Goal: Task Accomplishment & Management: Use online tool/utility

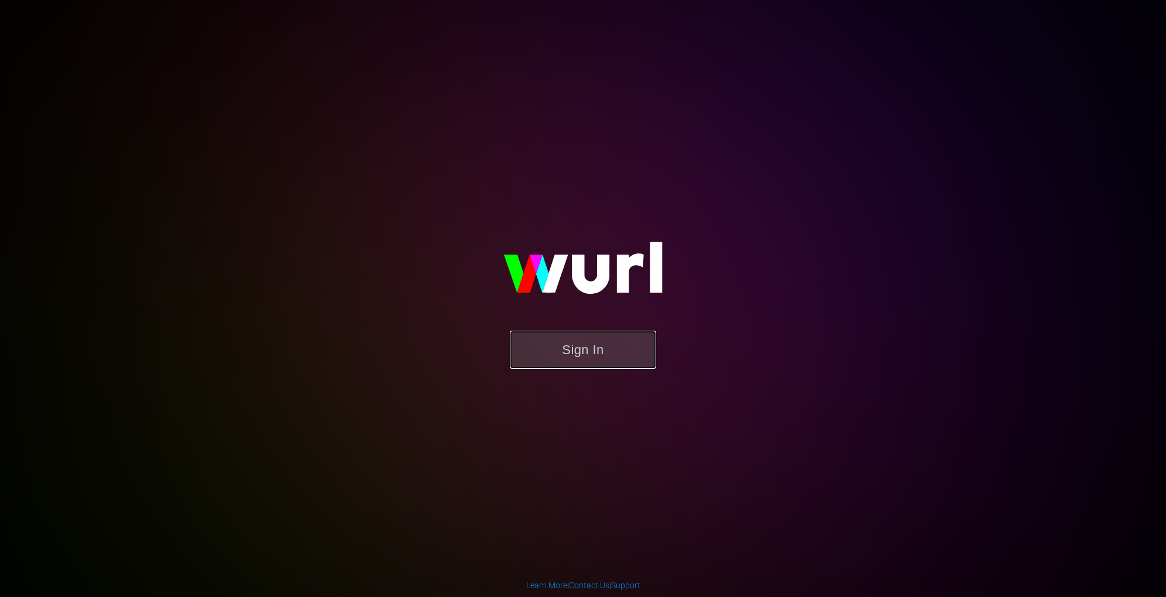
click at [599, 338] on button "Sign In" at bounding box center [583, 350] width 146 height 38
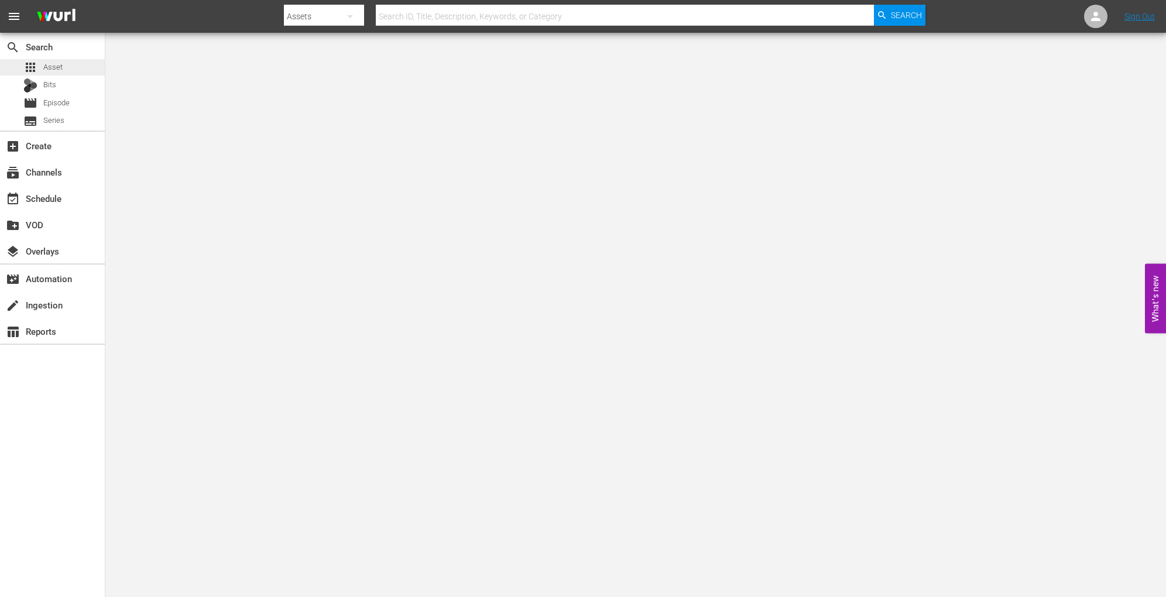
click at [73, 70] on div "apps Asset" at bounding box center [52, 67] width 105 height 16
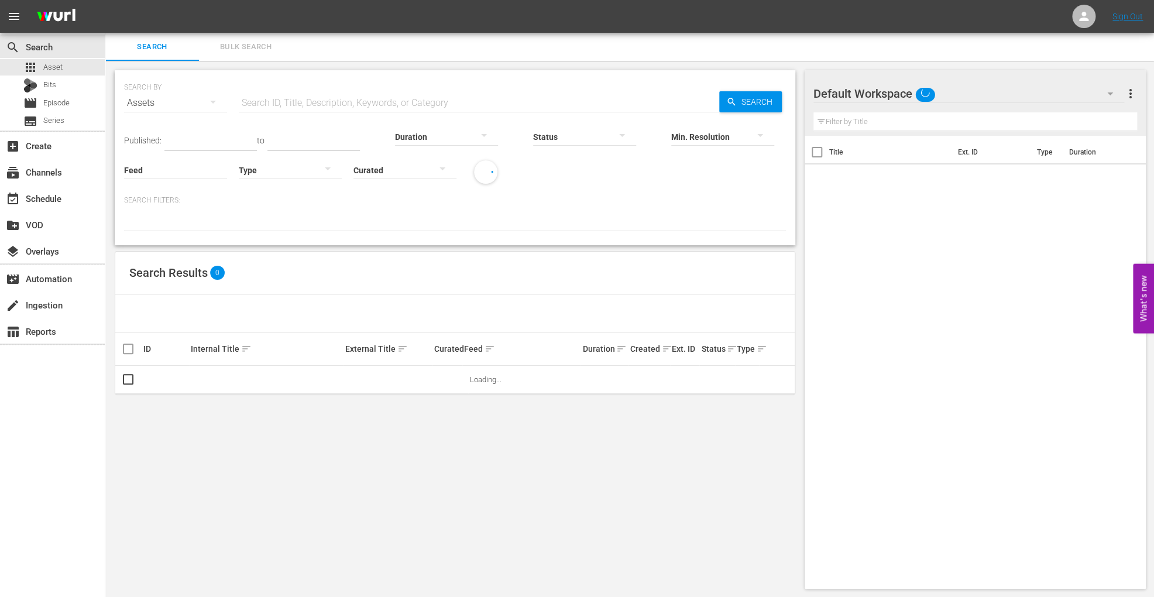
click at [1130, 95] on span "more_vert" at bounding box center [1130, 94] width 14 height 14
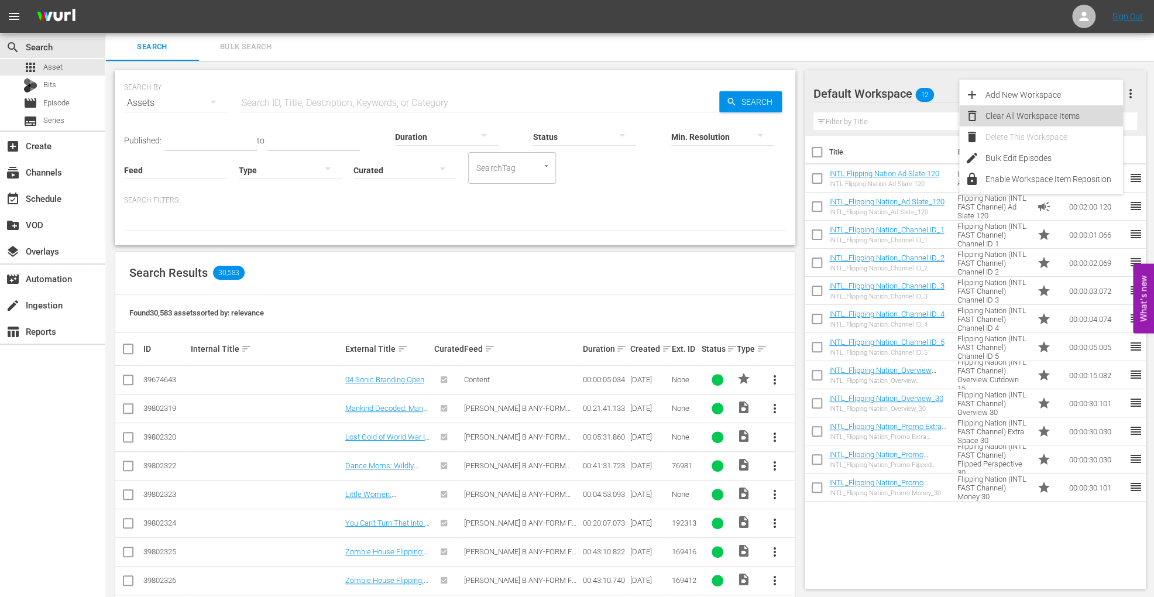
click at [1068, 119] on div "Clear All Workspace Items" at bounding box center [1055, 115] width 138 height 21
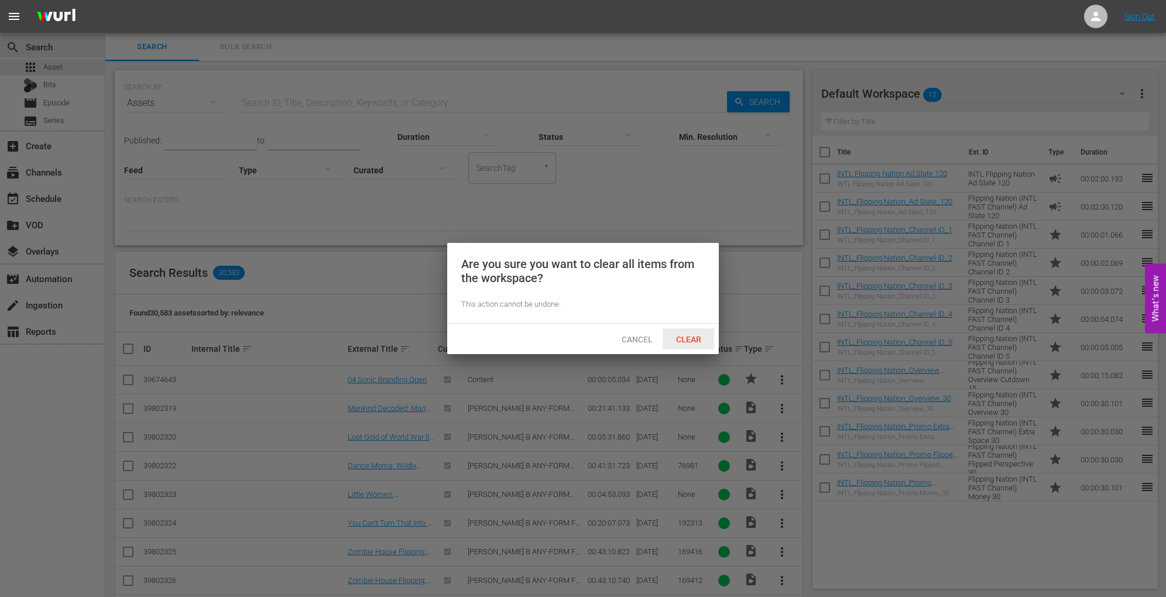
click at [694, 335] on span "Clear" at bounding box center [689, 339] width 44 height 9
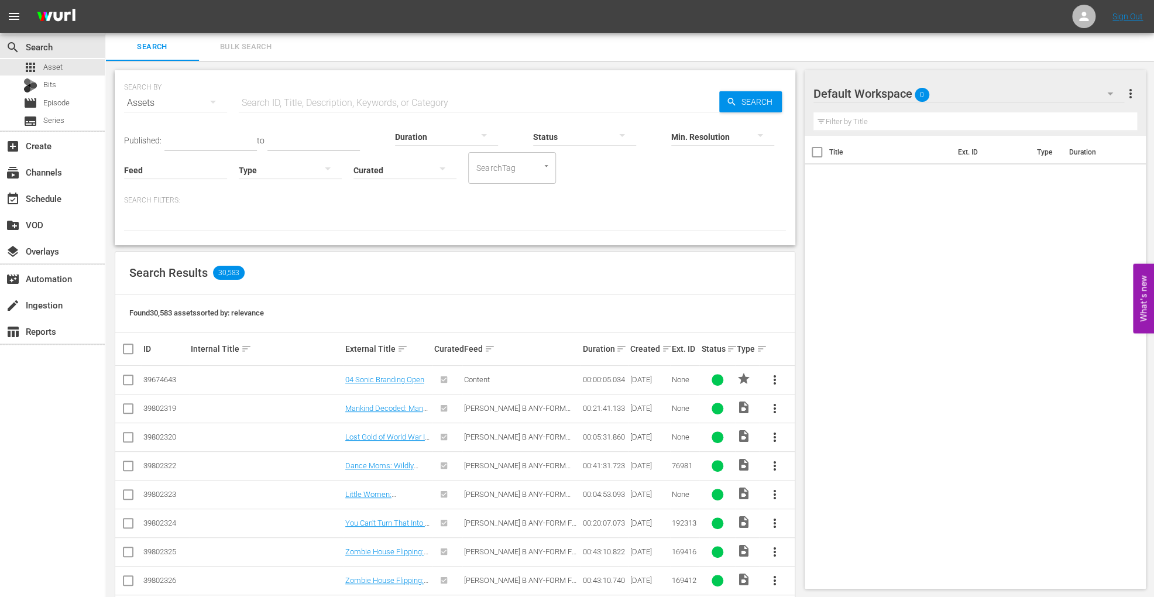
click at [248, 54] on button "Bulk Search" at bounding box center [246, 47] width 94 height 28
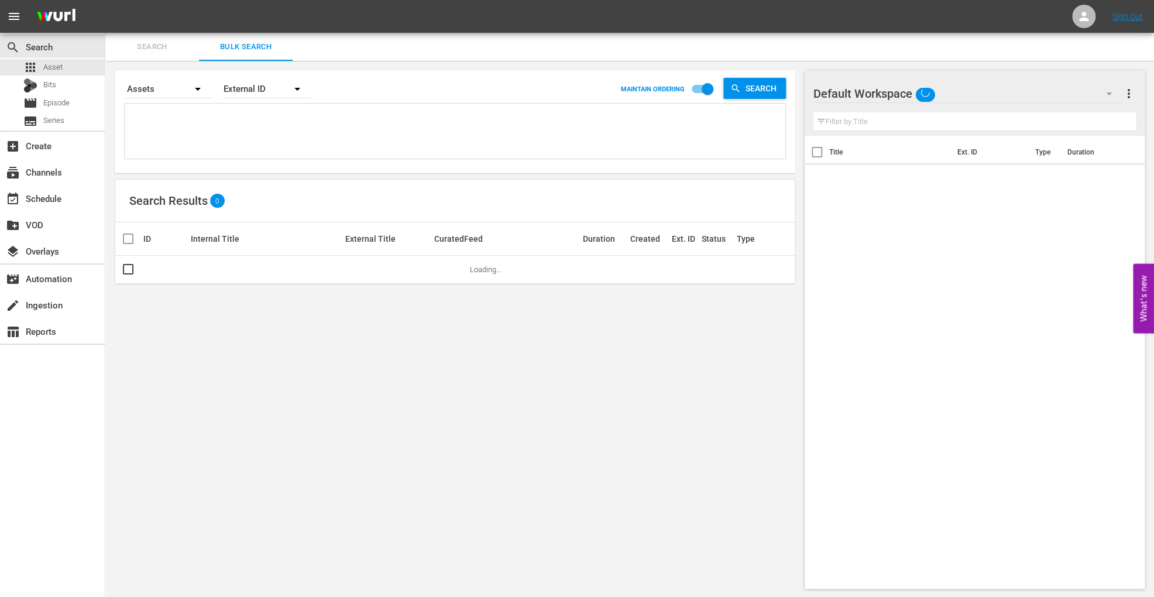
click at [282, 138] on textarea at bounding box center [457, 133] width 658 height 53
paste textarea "Home.Made.Nation (FAST Channel) Property Virgins Spot 126569275 00:30 Trailer H…"
type textarea "Home.Made.Nation (FAST Channel) Property Virgins Spot 126569275 00:30 Trailer H…"
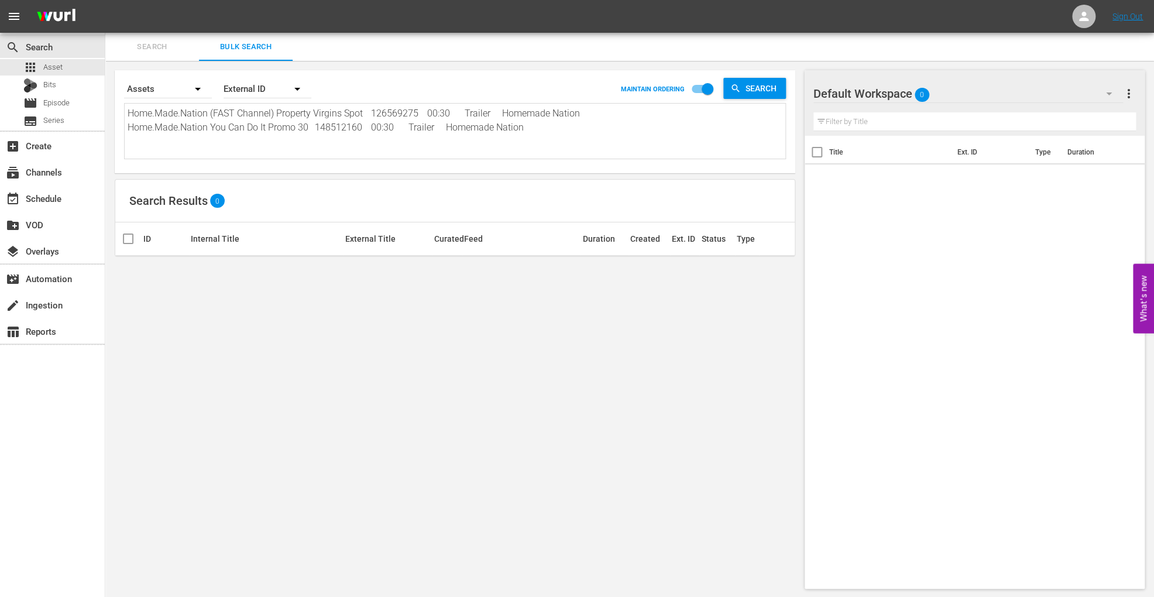
type textarea "Home.Made.Nation (FAST Channel) Property Virgins Spot 126569275 00:30 Trailer H…"
click at [263, 99] on div "External ID" at bounding box center [268, 89] width 88 height 33
click at [258, 134] on div "Wurl ID" at bounding box center [261, 140] width 47 height 19
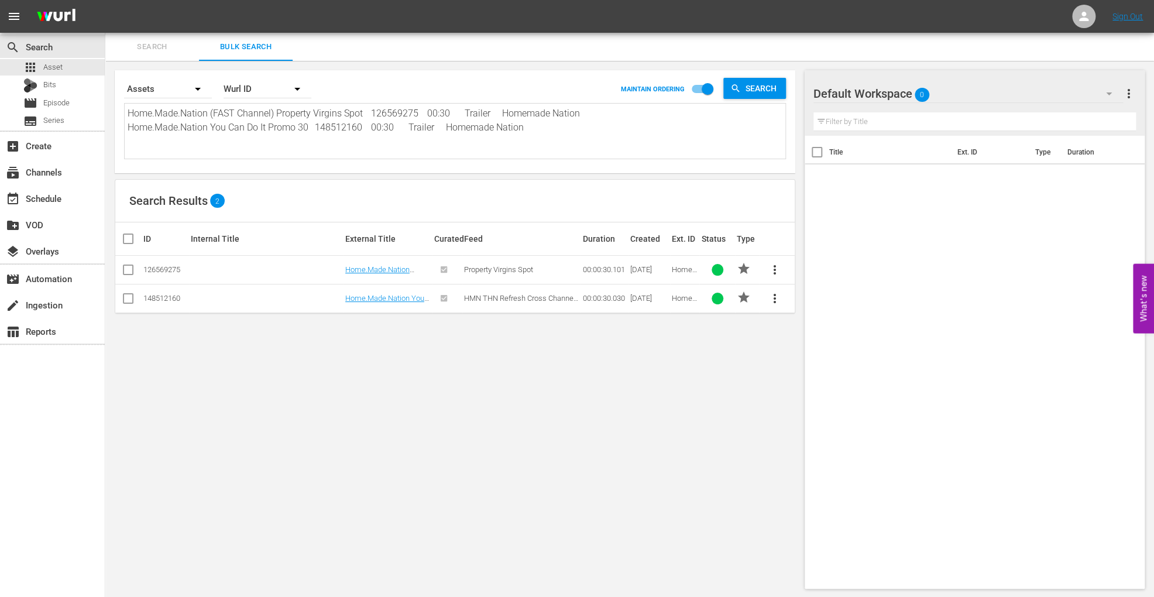
click at [128, 239] on input "checkbox" at bounding box center [132, 239] width 23 height 14
checkbox input "true"
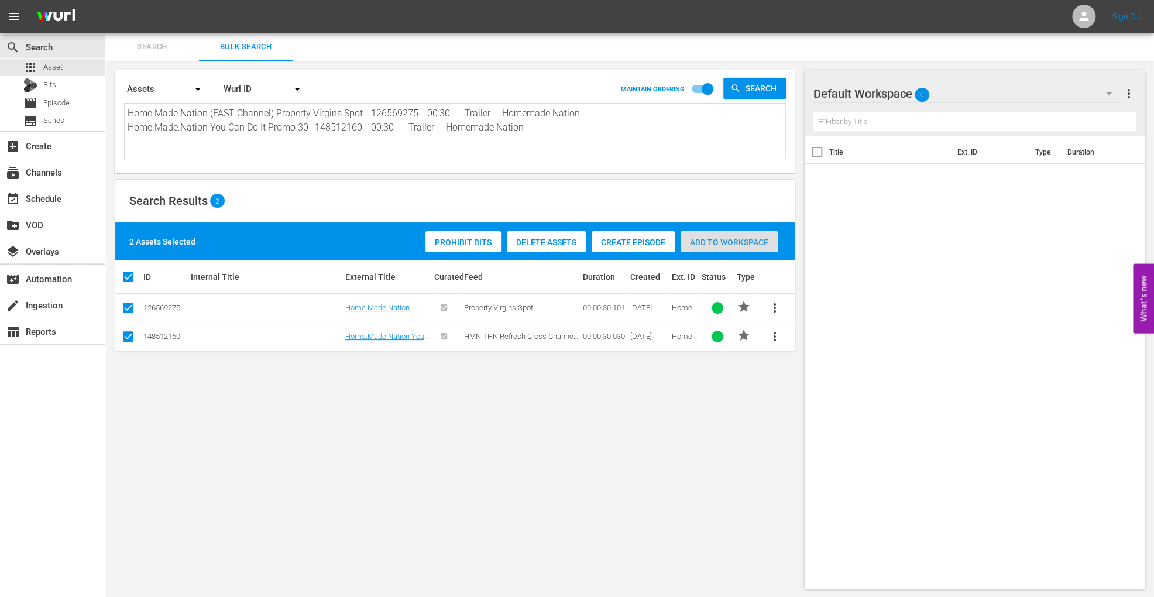
click at [754, 244] on span "Add to Workspace" at bounding box center [729, 242] width 97 height 9
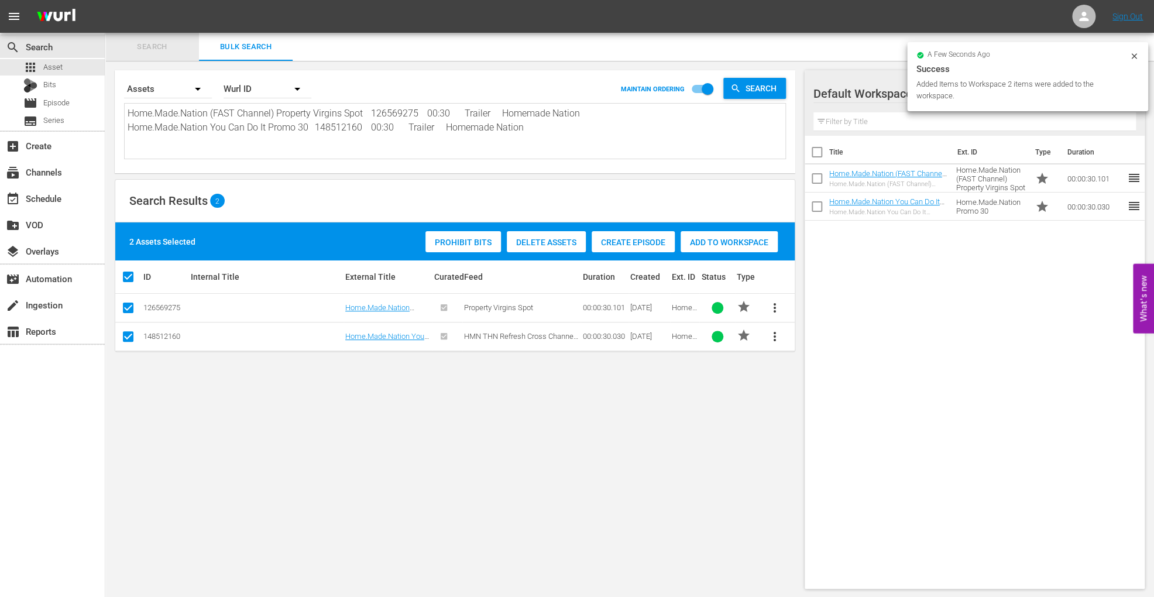
click at [159, 47] on span "Search" at bounding box center [152, 46] width 80 height 13
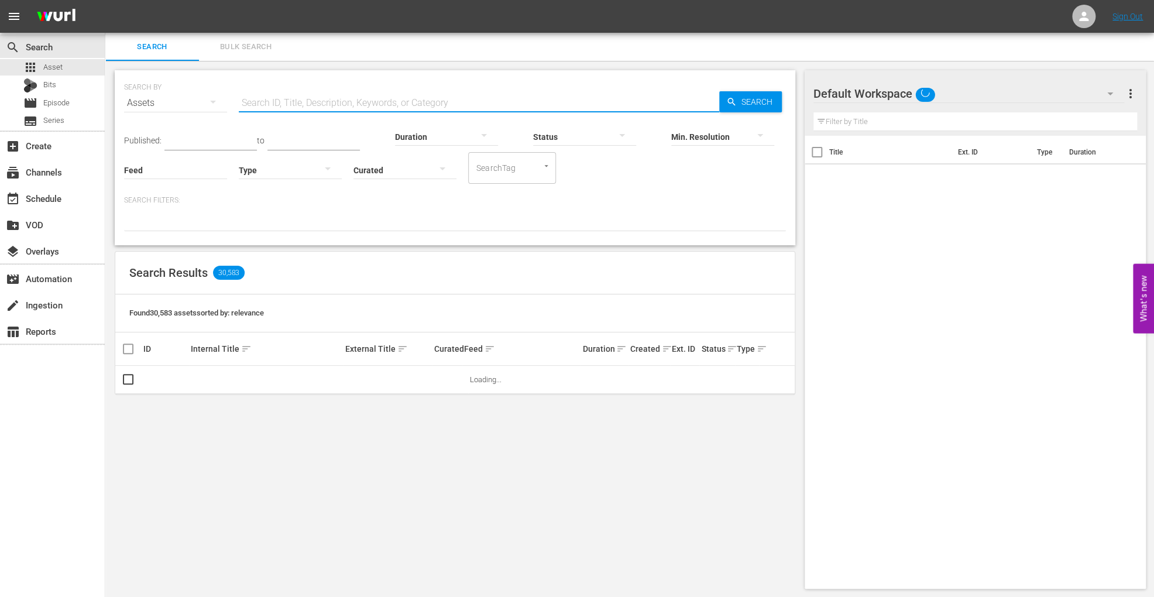
click at [261, 102] on input "text" at bounding box center [479, 103] width 481 height 28
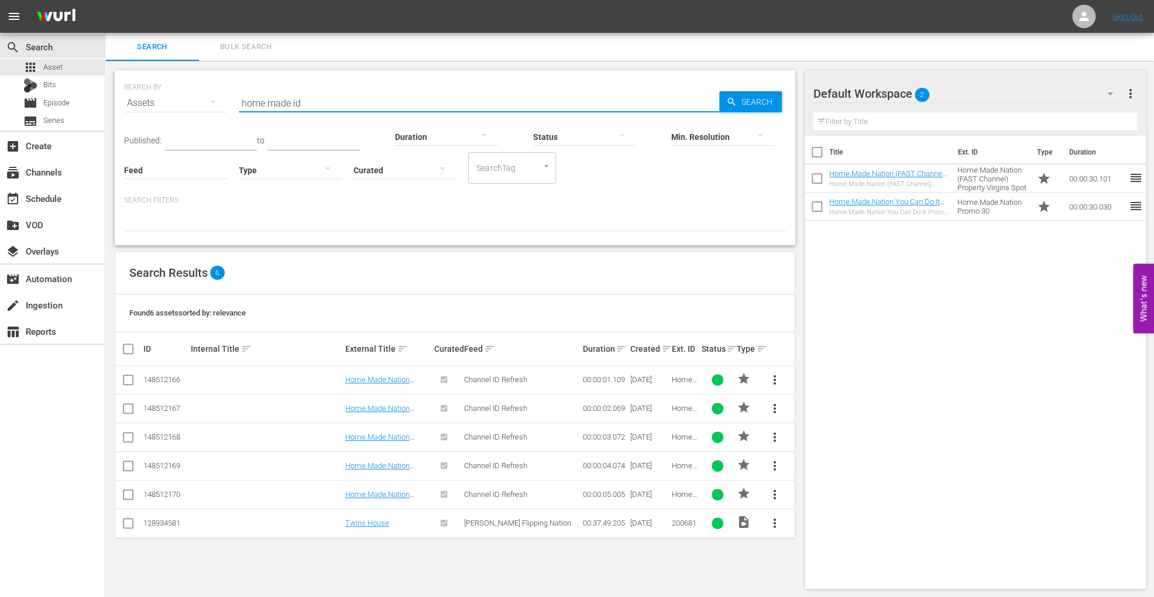
type input "home.made id"
click at [132, 349] on input "checkbox" at bounding box center [132, 349] width 23 height 14
checkbox input "true"
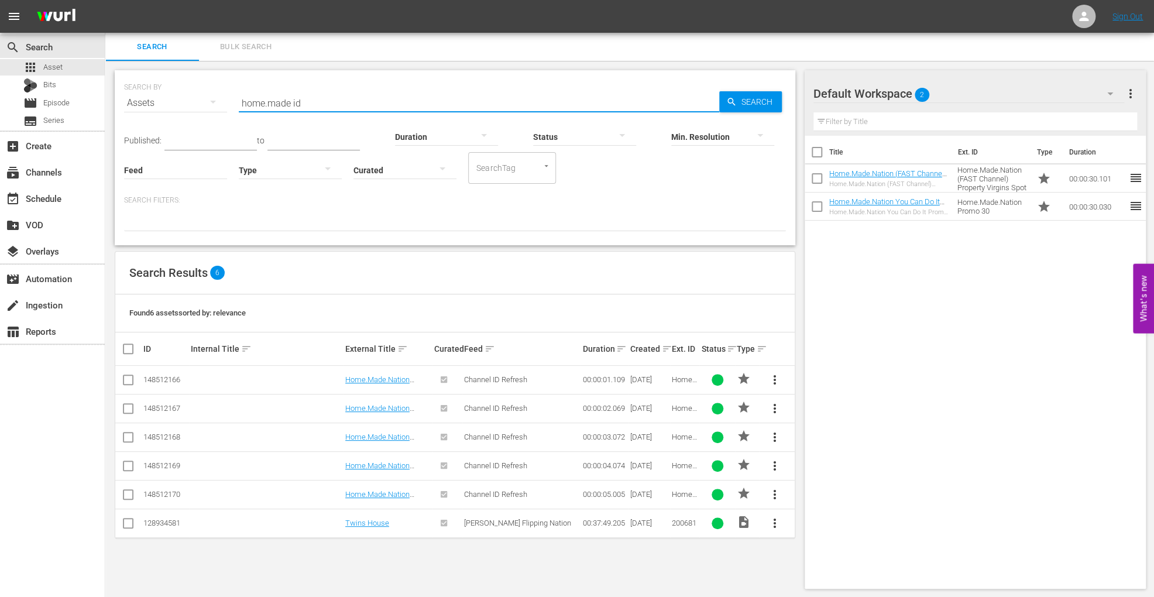
checkbox input "true"
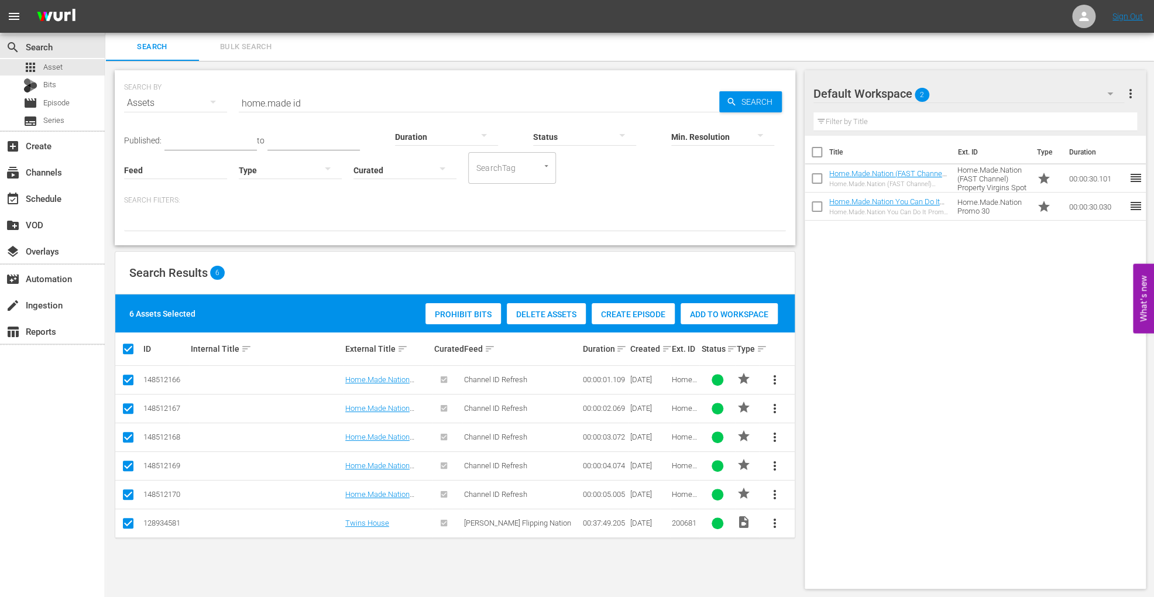
click at [129, 528] on input "checkbox" at bounding box center [128, 526] width 14 height 14
checkbox input "false"
click at [703, 307] on div "Add to Workspace" at bounding box center [701, 314] width 97 height 22
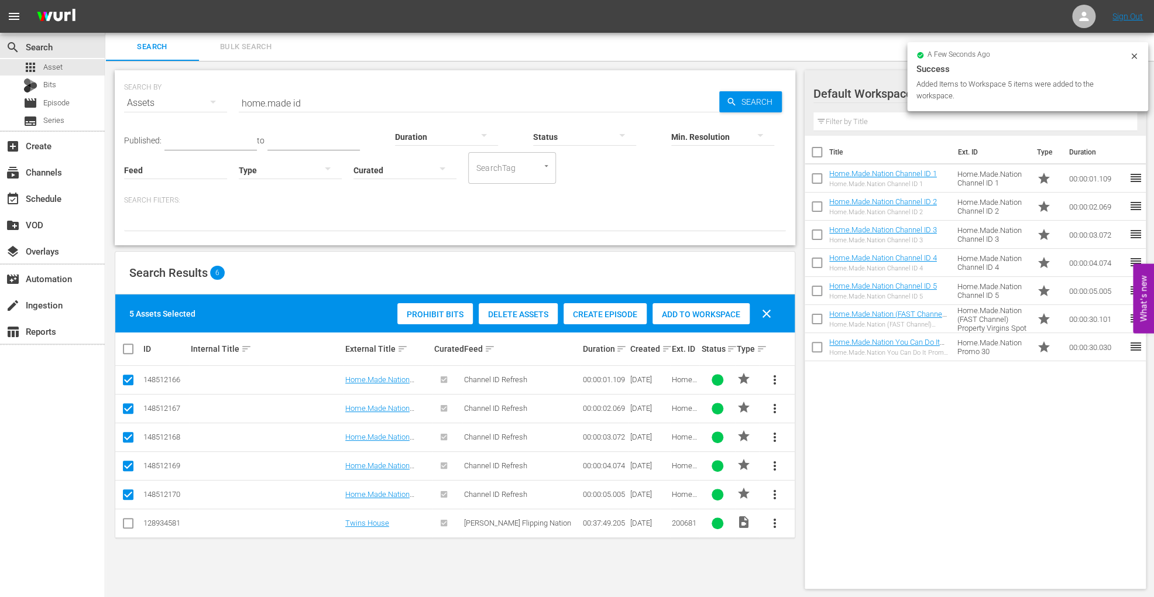
click at [328, 110] on input "home.made id" at bounding box center [479, 103] width 481 height 28
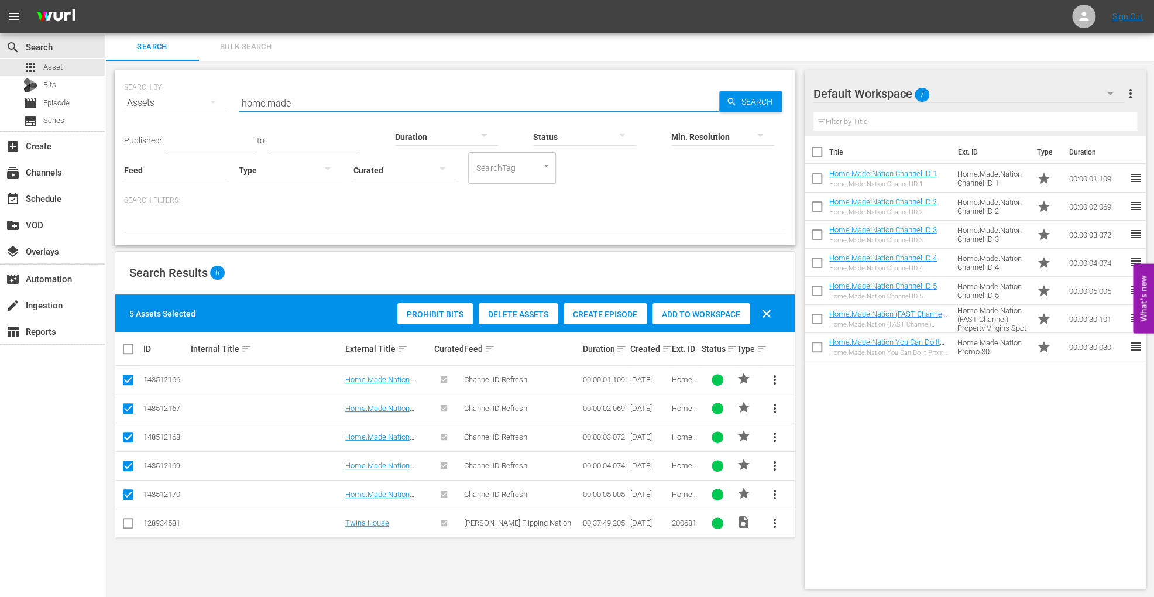
type input "home.made pluto"
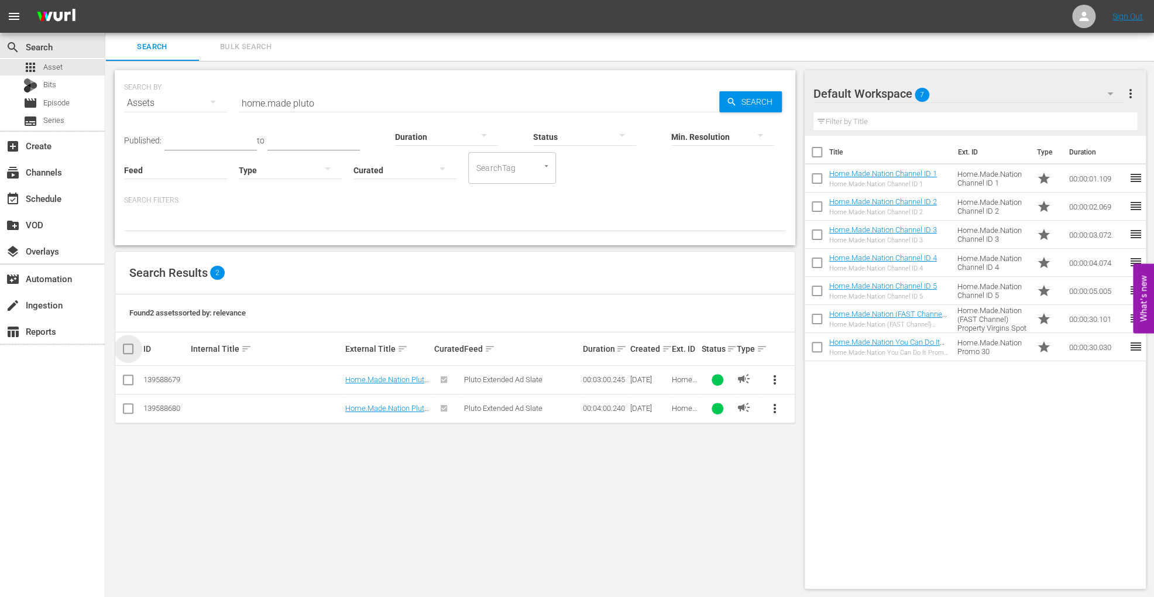
click at [122, 350] on input "checkbox" at bounding box center [132, 349] width 23 height 14
checkbox input "true"
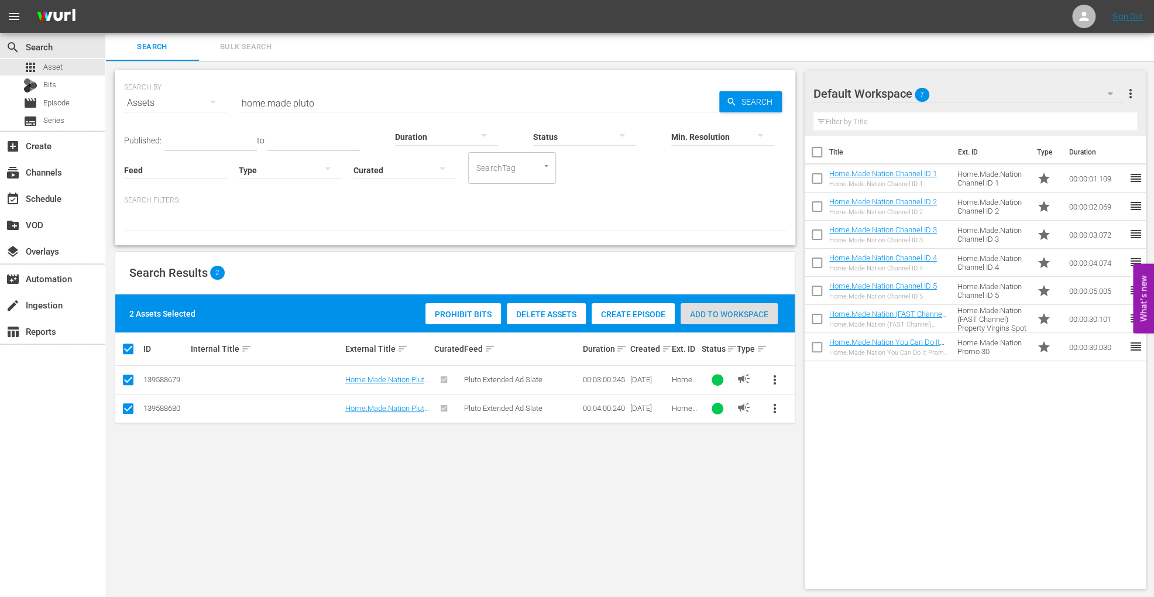
click at [688, 312] on span "Add to Workspace" at bounding box center [729, 314] width 97 height 9
click at [253, 50] on span "Bulk Search" at bounding box center [246, 46] width 80 height 13
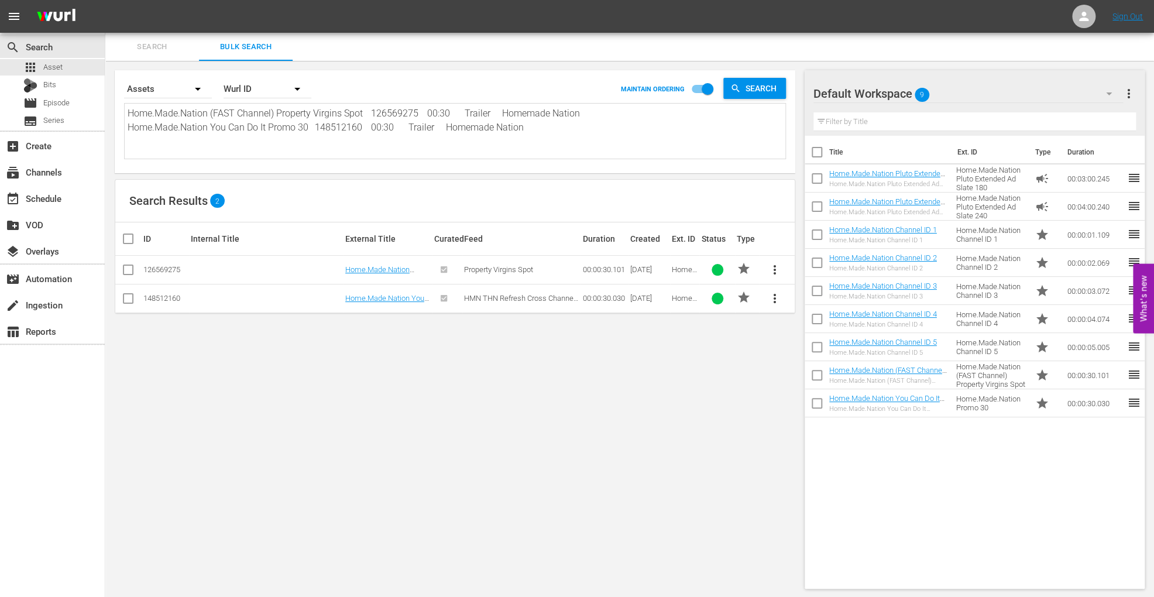
click at [280, 129] on textarea "Home.Made.Nation (FAST Channel) Property Virgins Spot 126569275 00:30 Trailer H…" at bounding box center [457, 133] width 658 height 53
paste textarea "12:00:00 AM 270295 PC437446 00:41:39 5 10:00 00:51:39 02:30 12:54:09 AM 270291 …"
type textarea "12:00:00 AM 270295 PC437446 00:41:39 5 10:00 00:51:39 02:30 12:54:09 AM 270291 …"
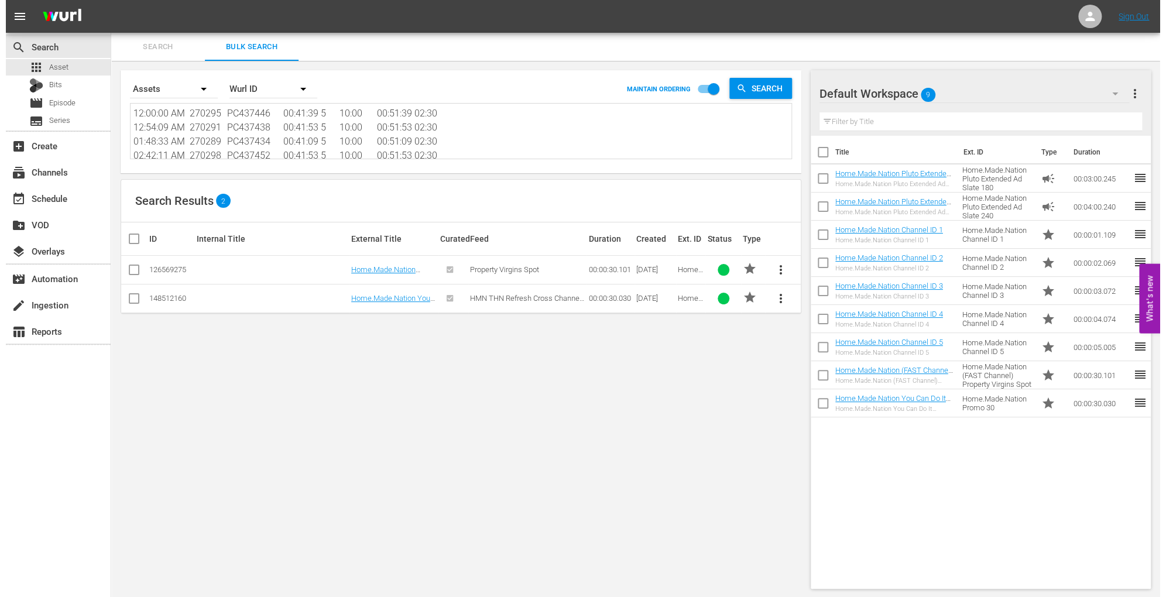
scroll to position [1, 0]
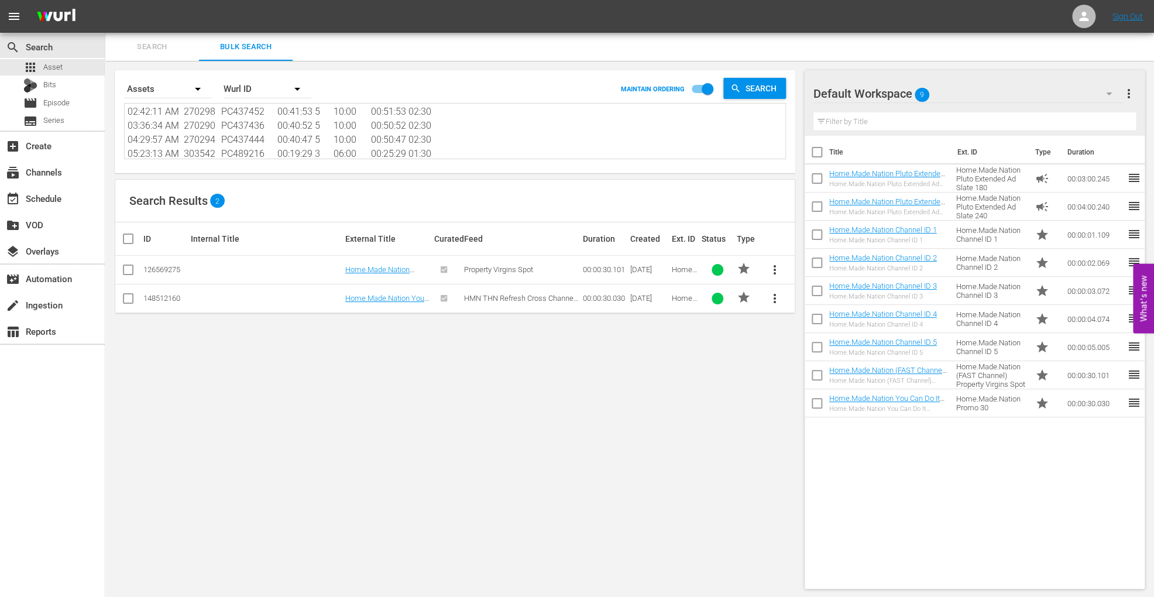
type textarea "12:00:00 AM 270295 PC437446 00:41:39 5 10:00 00:51:39 02:30 12:54:09 AM 270291 …"
click at [253, 92] on div "Wurl ID" at bounding box center [268, 89] width 88 height 33
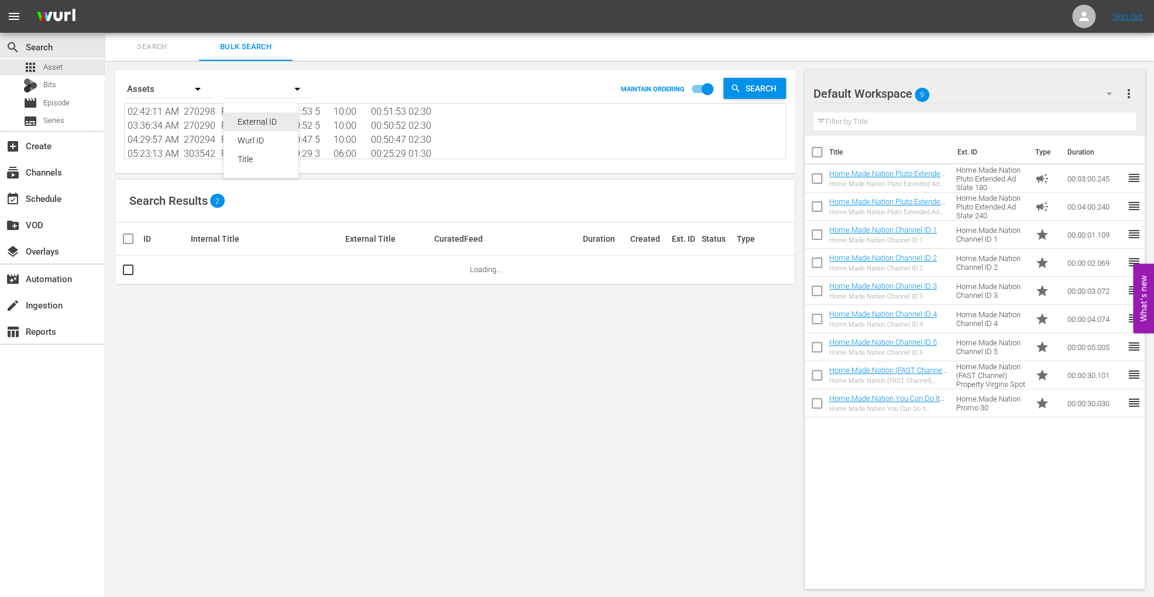
click at [257, 120] on div "External ID" at bounding box center [261, 121] width 47 height 19
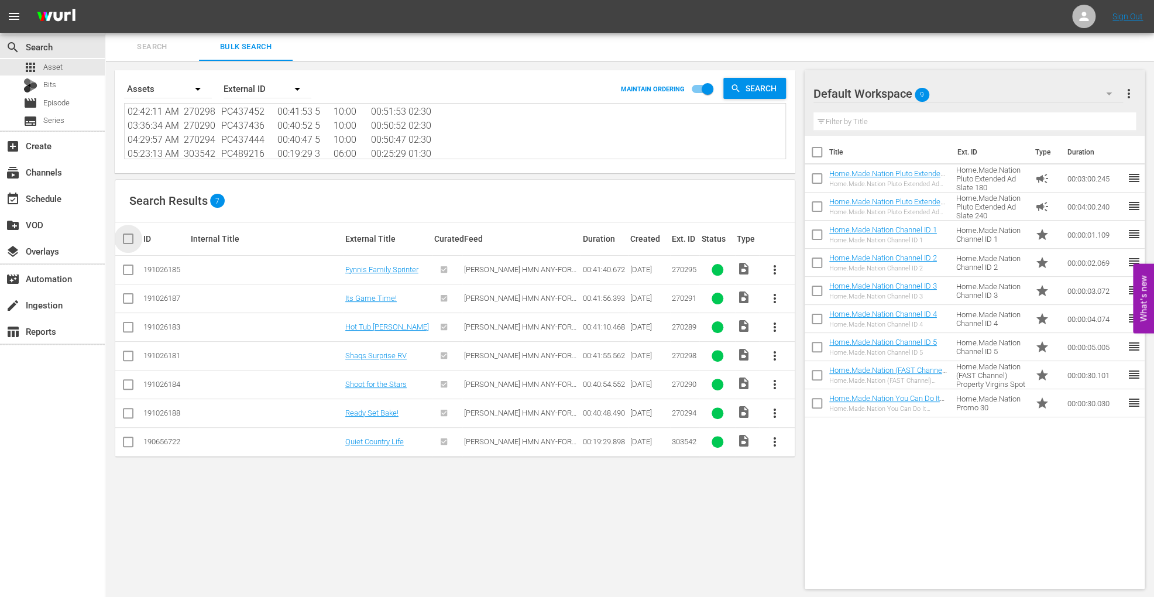
click at [122, 237] on input "checkbox" at bounding box center [132, 239] width 23 height 14
checkbox input "true"
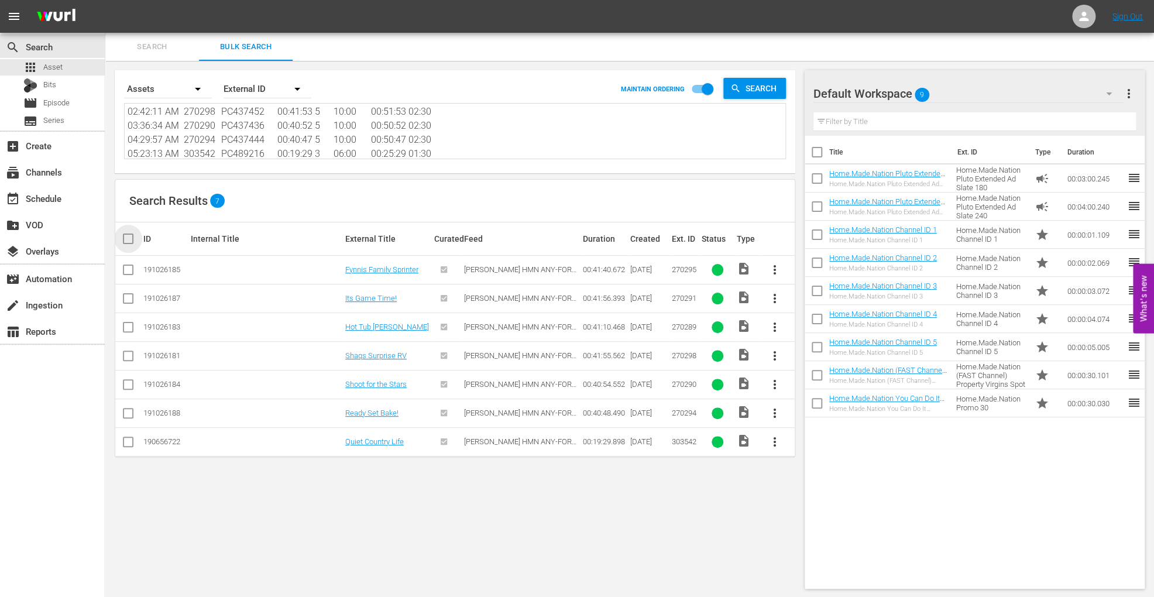
checkbox input "true"
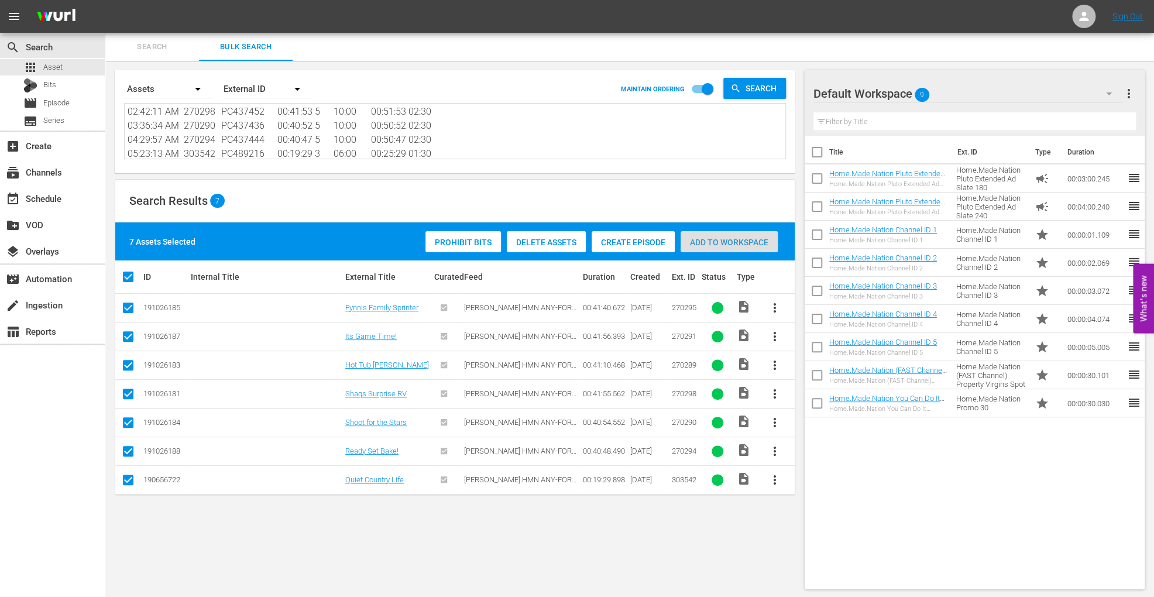
click at [763, 235] on div "Add to Workspace" at bounding box center [729, 242] width 97 height 22
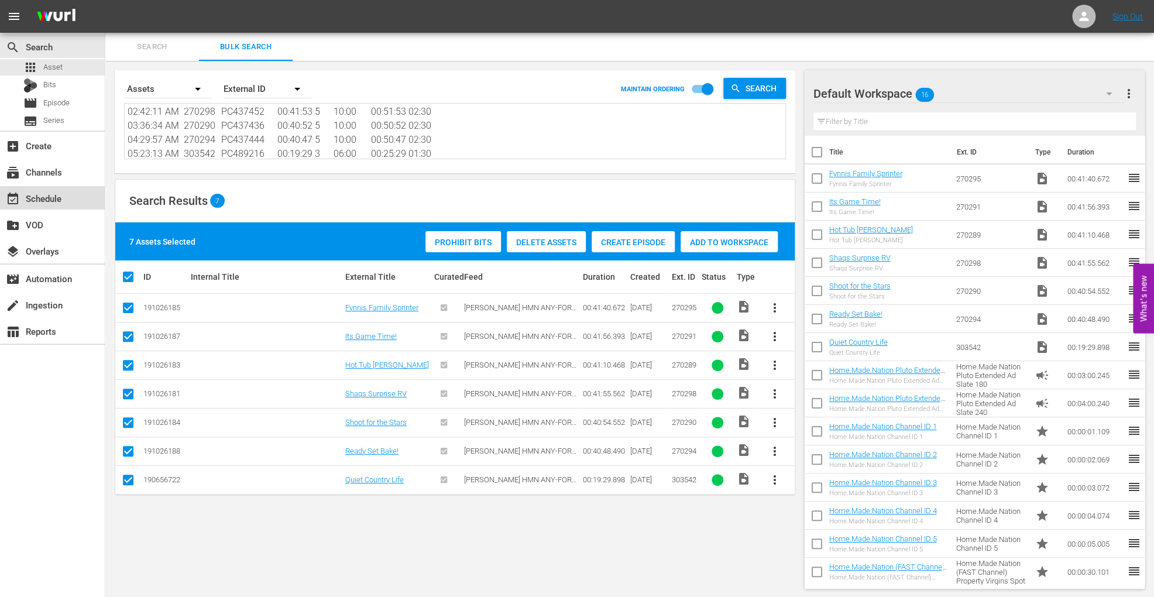
click at [63, 208] on div "event_available Schedule" at bounding box center [52, 197] width 105 height 23
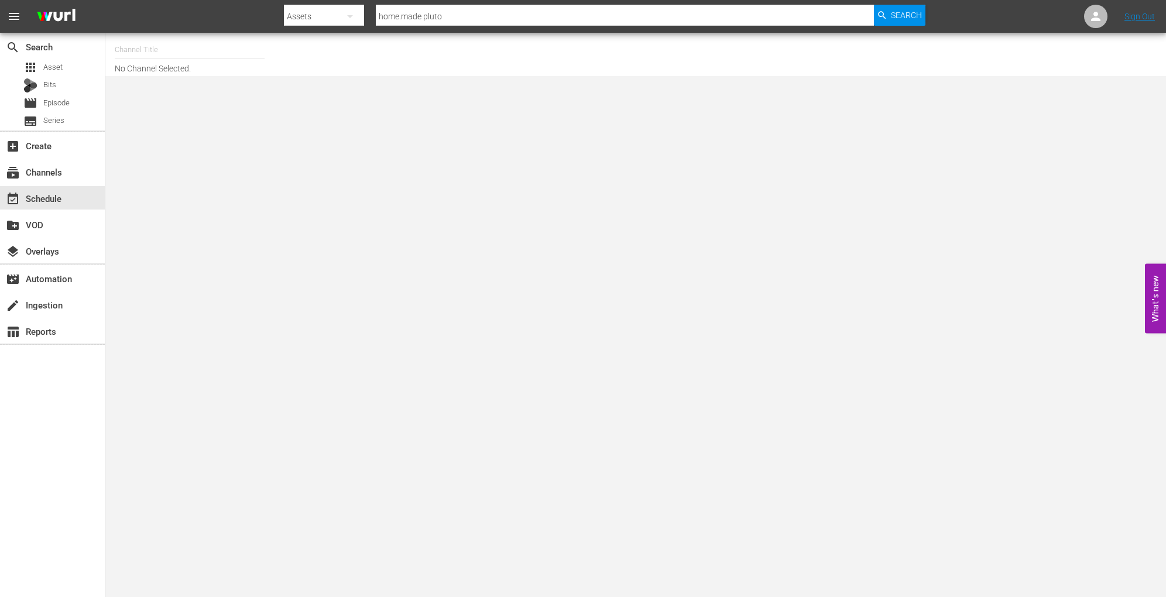
click at [179, 53] on input "text" at bounding box center [190, 50] width 150 height 28
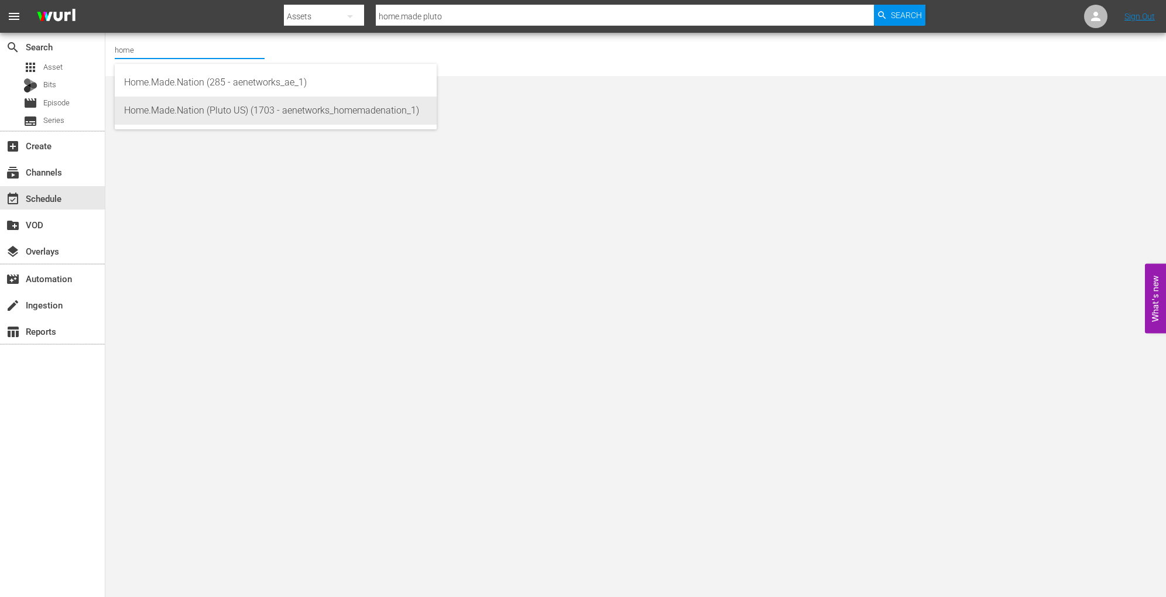
click at [219, 117] on div "Home.Made.Nation (Pluto US) (1703 - aenetworks_homemadenation_1)" at bounding box center [275, 111] width 303 height 28
type input "Home.Made.Nation (Pluto US) (1703 - aenetworks_homemadenation_1)"
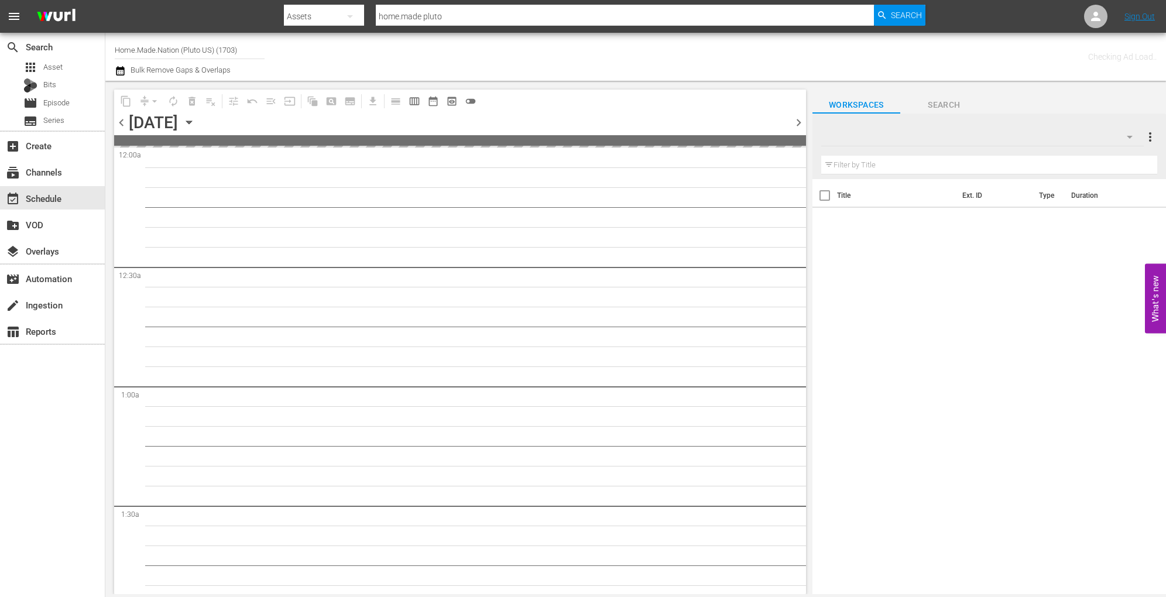
click at [196, 120] on icon "button" at bounding box center [189, 122] width 13 height 13
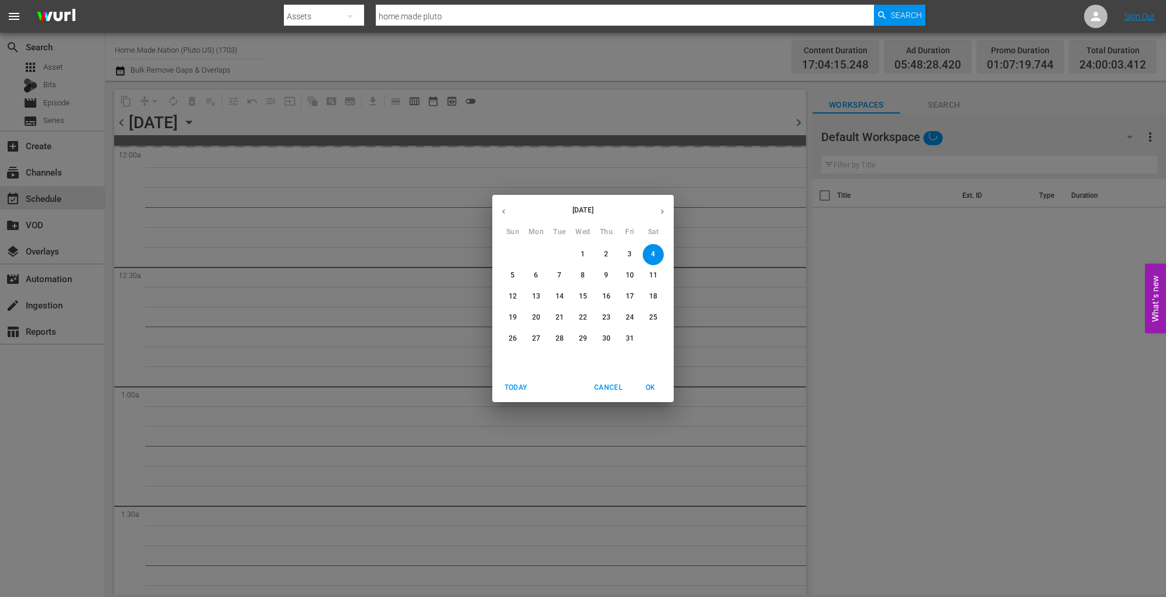
click at [514, 314] on p "19" at bounding box center [513, 318] width 8 height 10
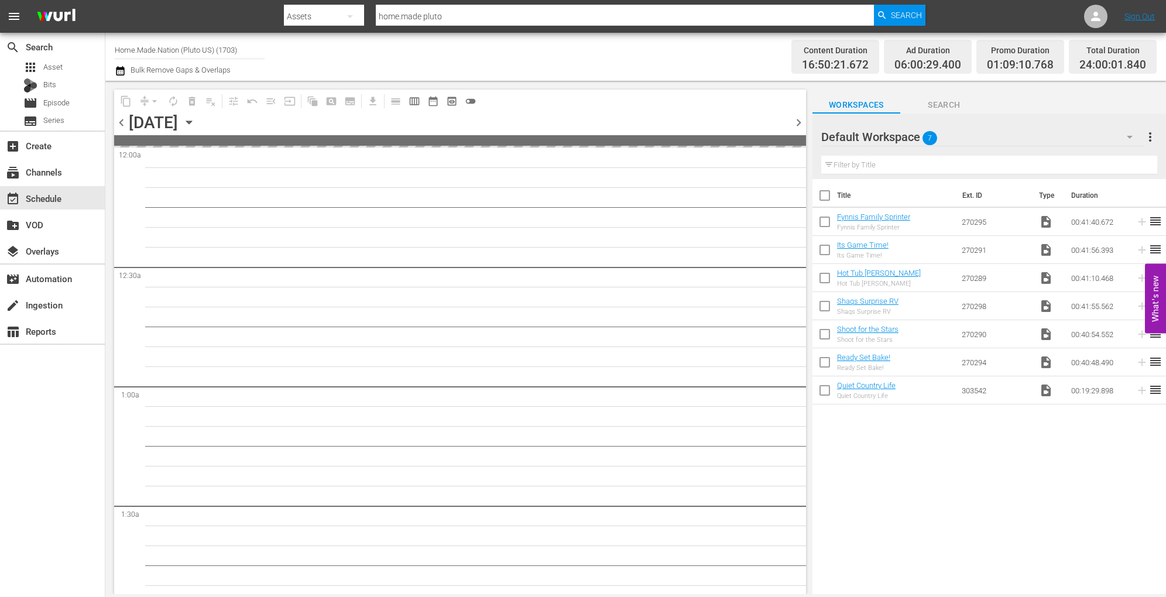
click at [196, 123] on icon "button" at bounding box center [189, 122] width 13 height 13
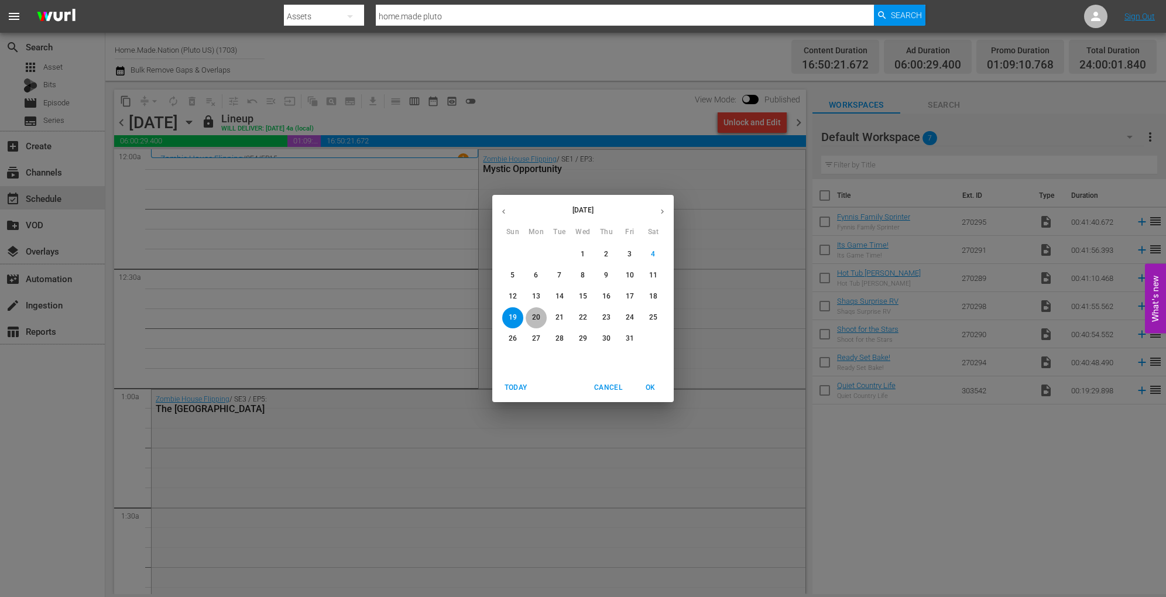
click at [538, 320] on p "20" at bounding box center [536, 318] width 8 height 10
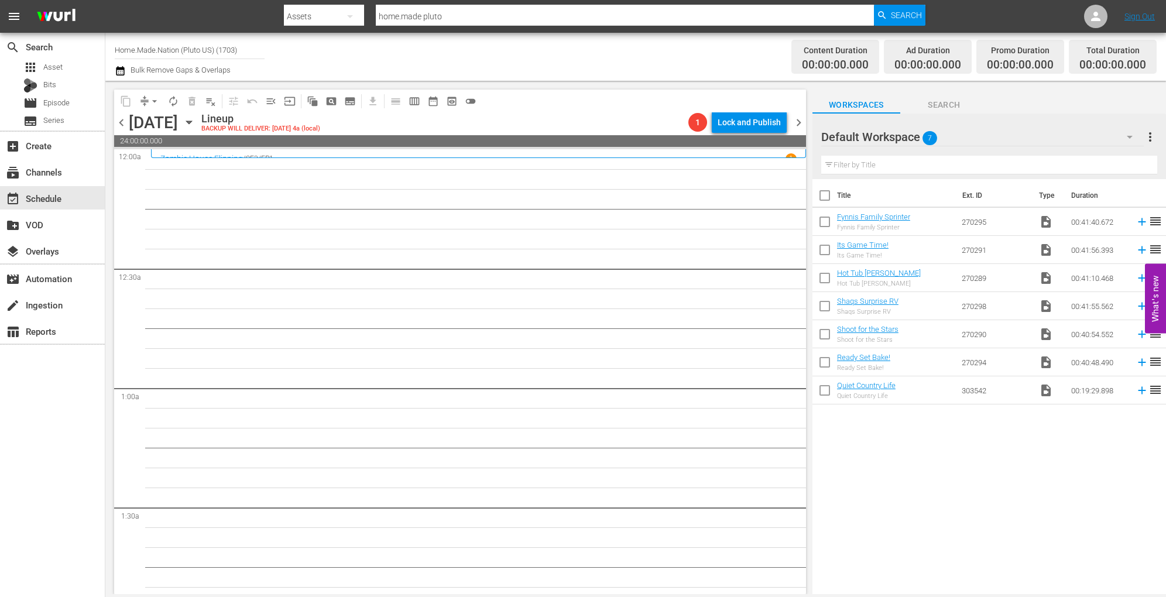
click at [828, 204] on input "checkbox" at bounding box center [825, 198] width 25 height 25
checkbox input "true"
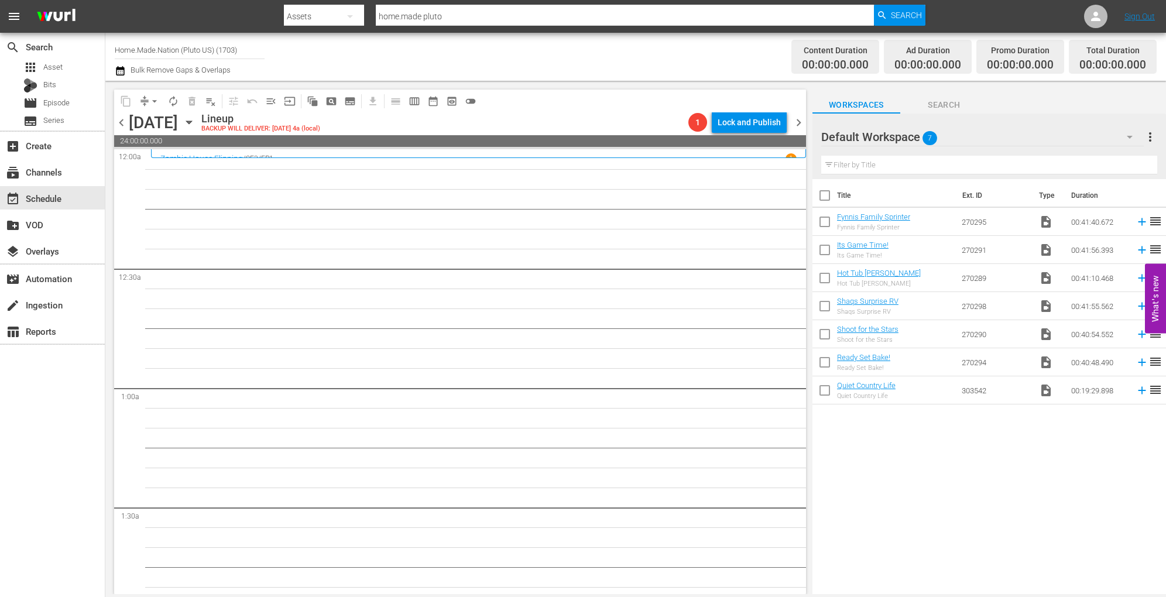
checkbox input "true"
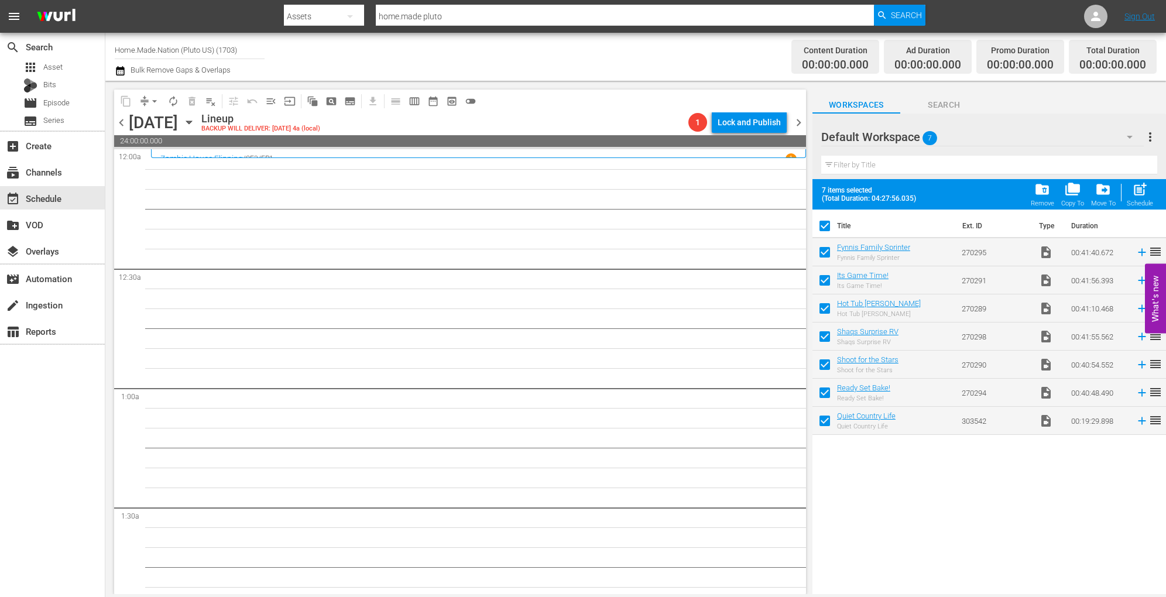
click at [1142, 204] on div "Schedule" at bounding box center [1140, 204] width 26 height 8
checkbox input "false"
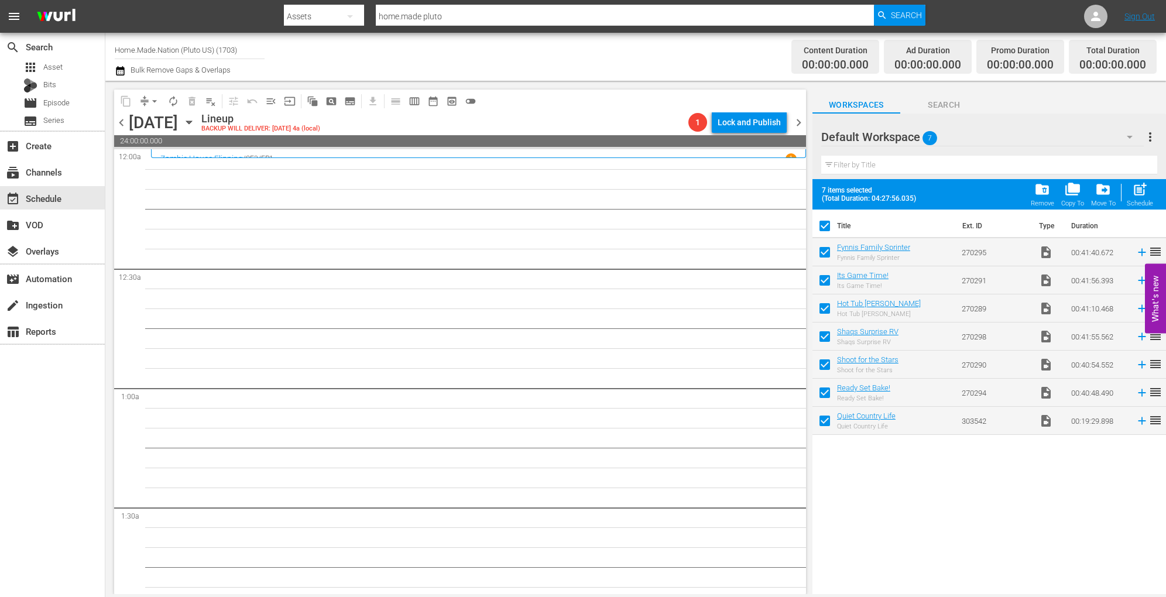
checkbox input "false"
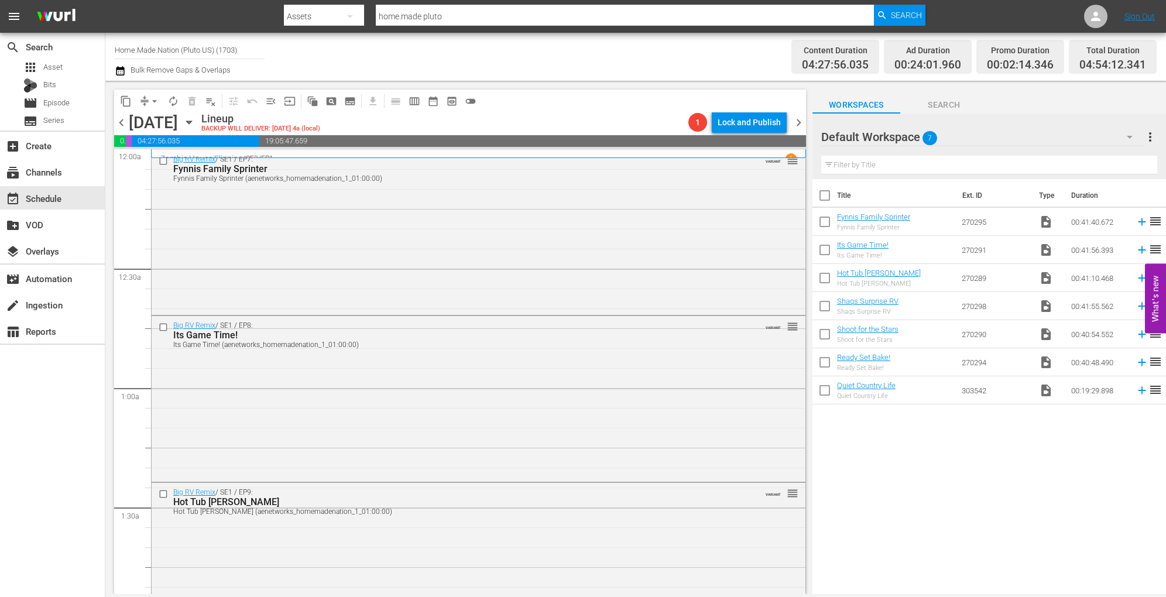
click at [826, 188] on input "checkbox" at bounding box center [825, 198] width 25 height 25
checkbox input "true"
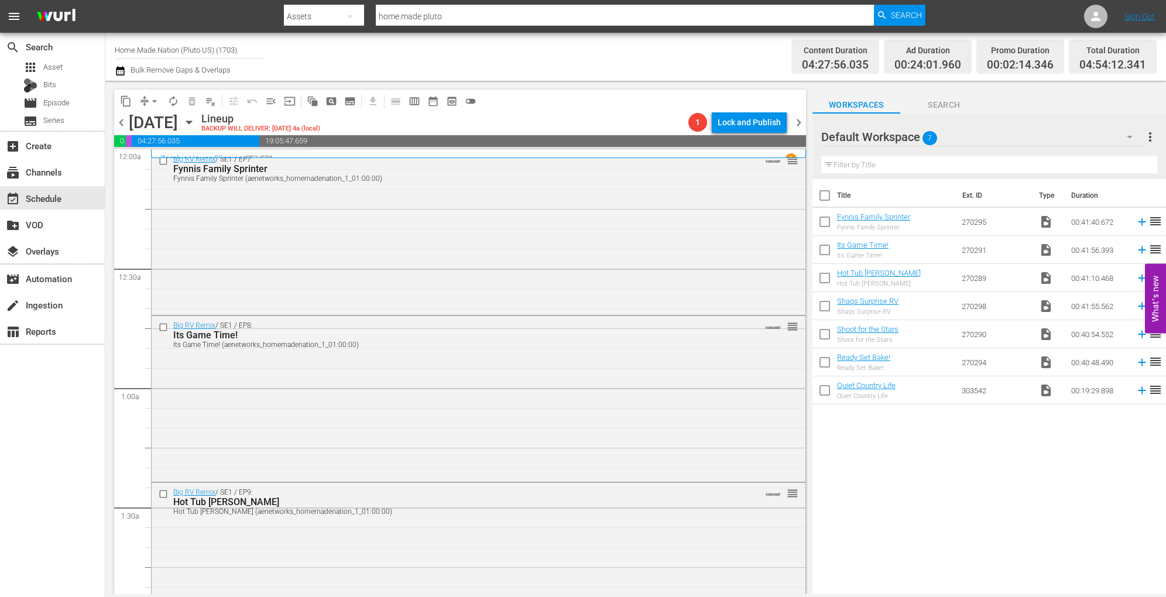
checkbox input "true"
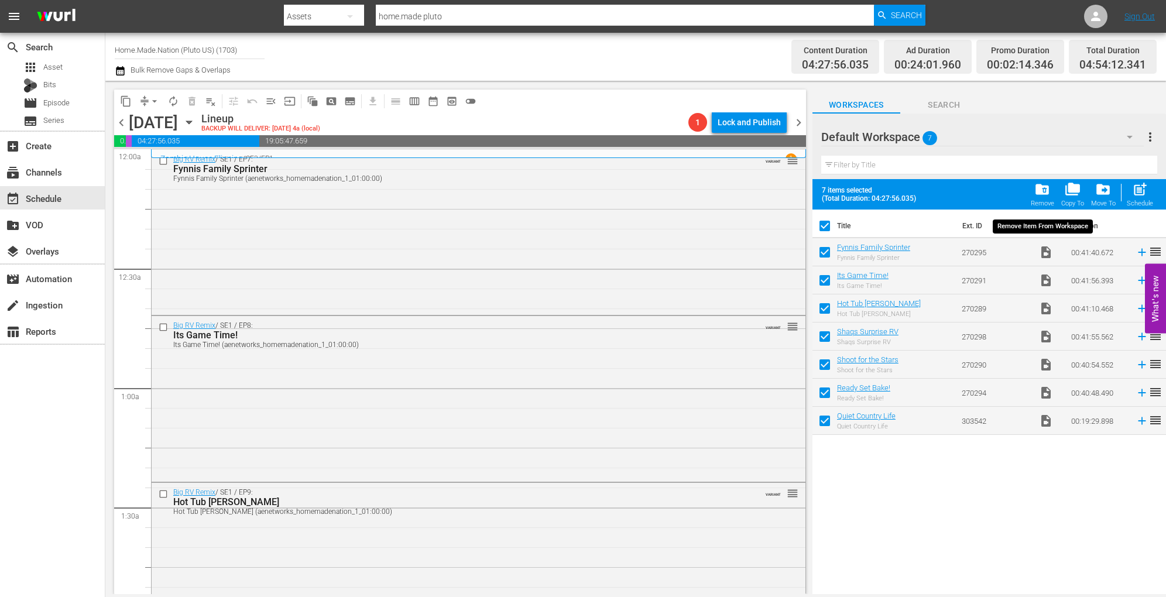
click at [1040, 196] on span "folder_delete" at bounding box center [1042, 189] width 16 height 16
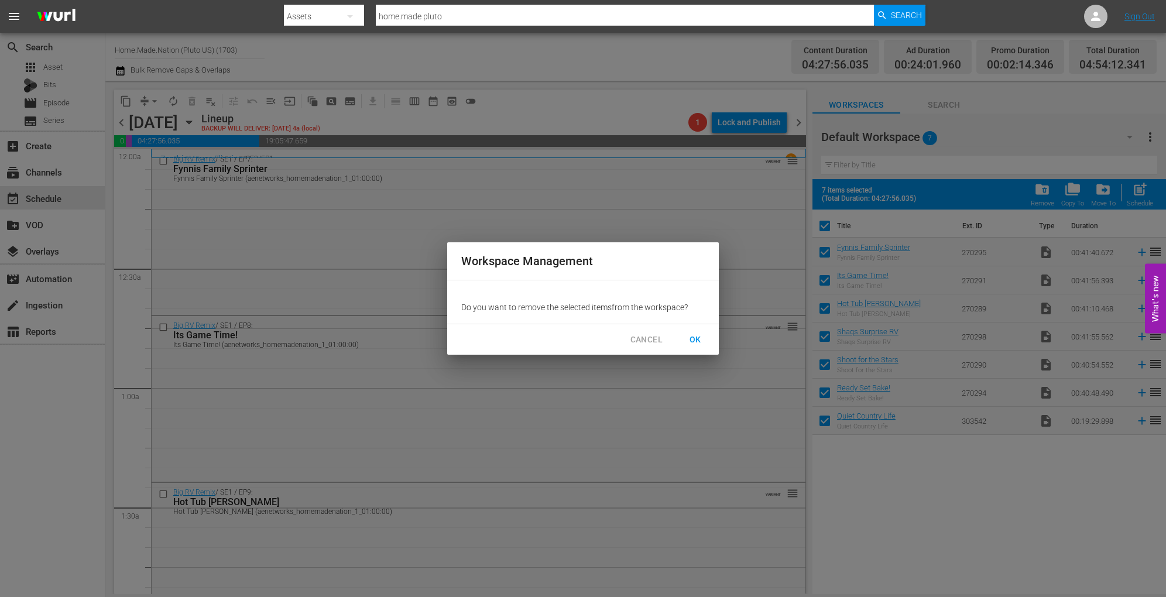
click at [693, 338] on span "OK" at bounding box center [695, 340] width 19 height 15
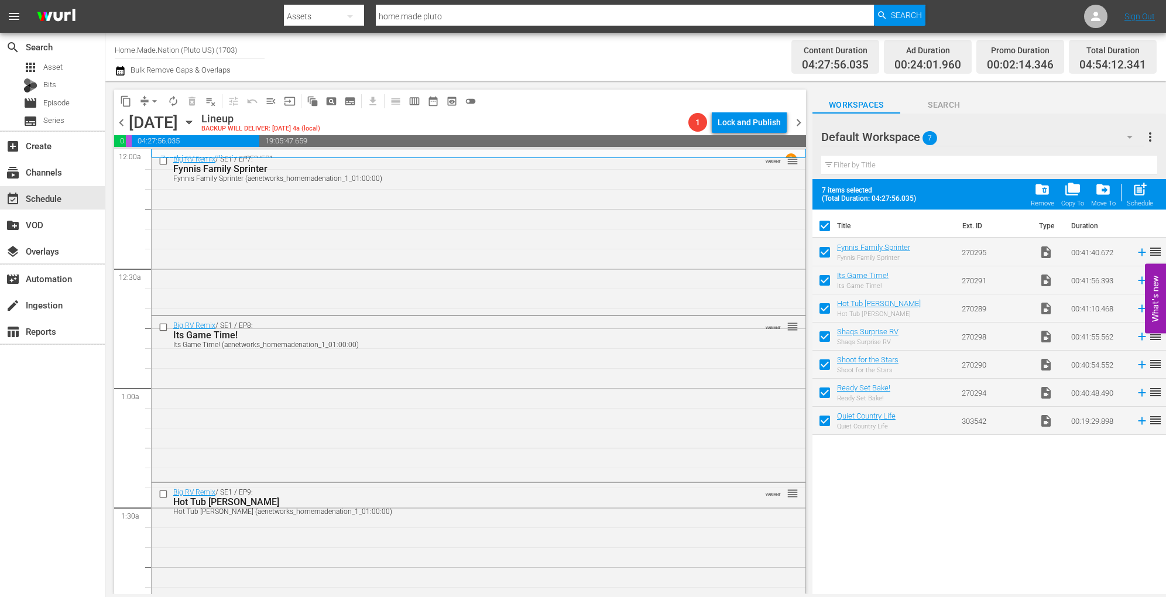
checkbox input "false"
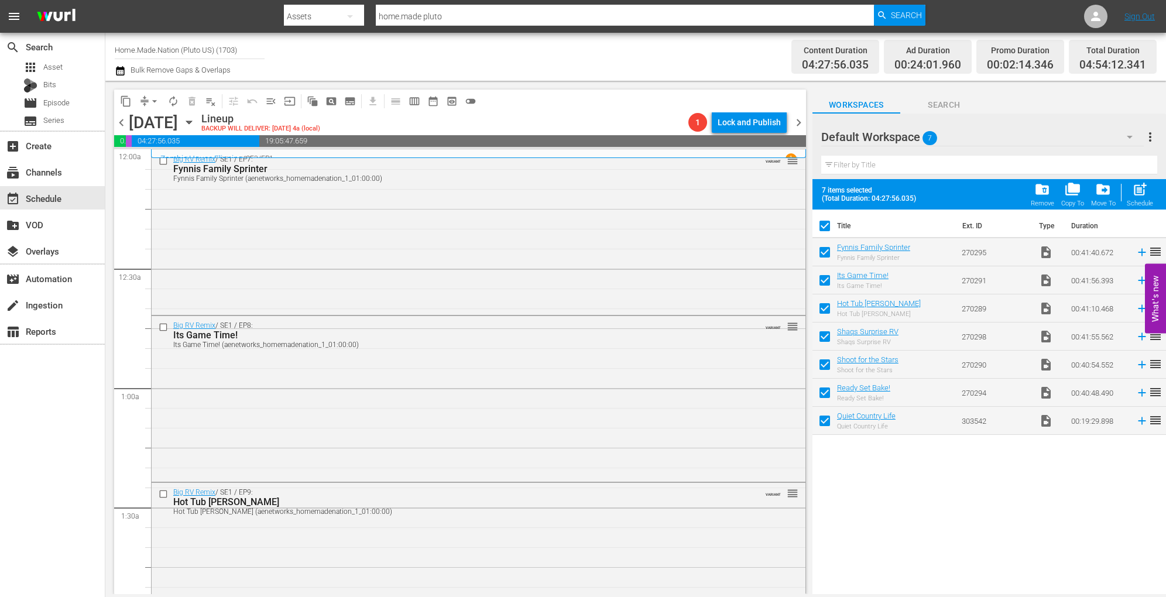
checkbox input "false"
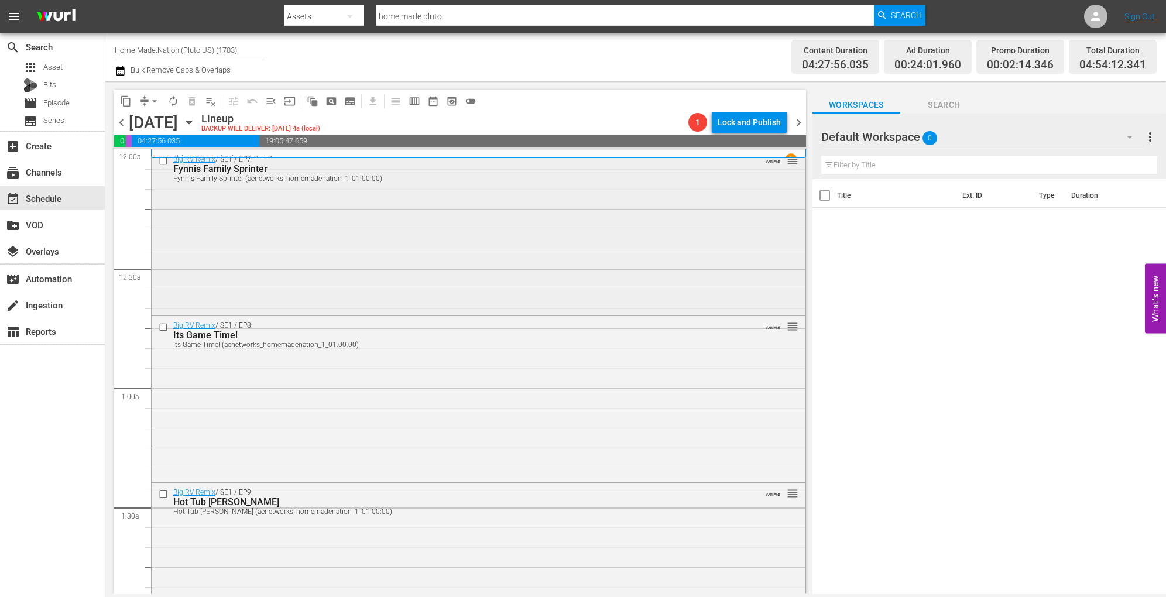
click at [389, 202] on div "Big RV Remix / SE1 / EP7: Fynnis Family Sprinter Fynnis Family Sprinter (aenetw…" at bounding box center [479, 231] width 654 height 162
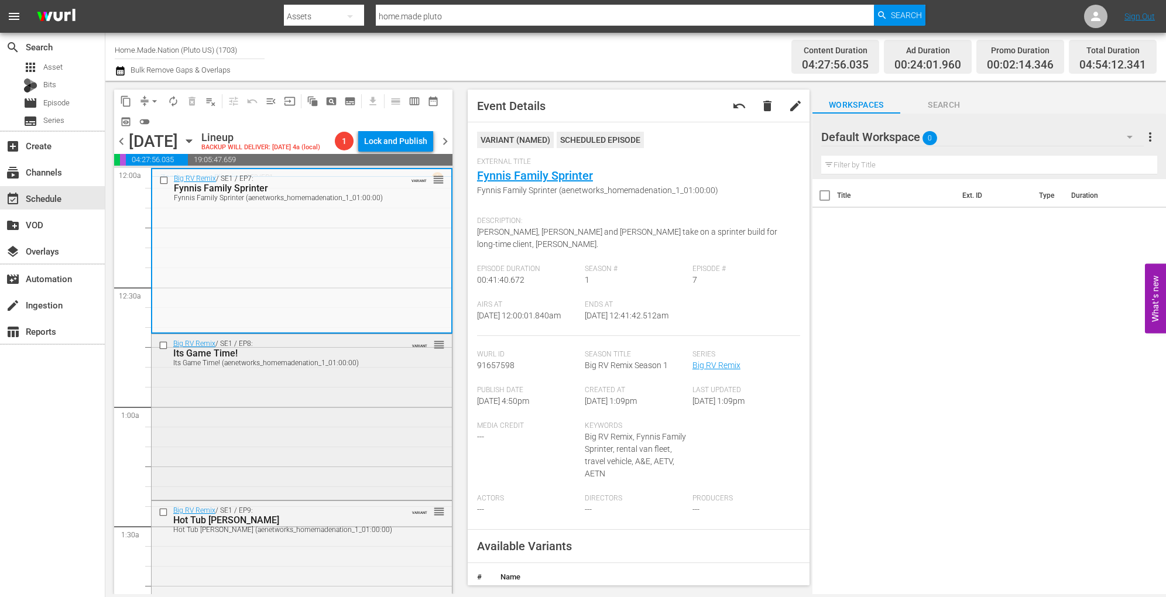
click at [349, 361] on div "Its Game Time! (aenetworks_homemadenation_1_01:00:00)" at bounding box center [283, 363] width 220 height 8
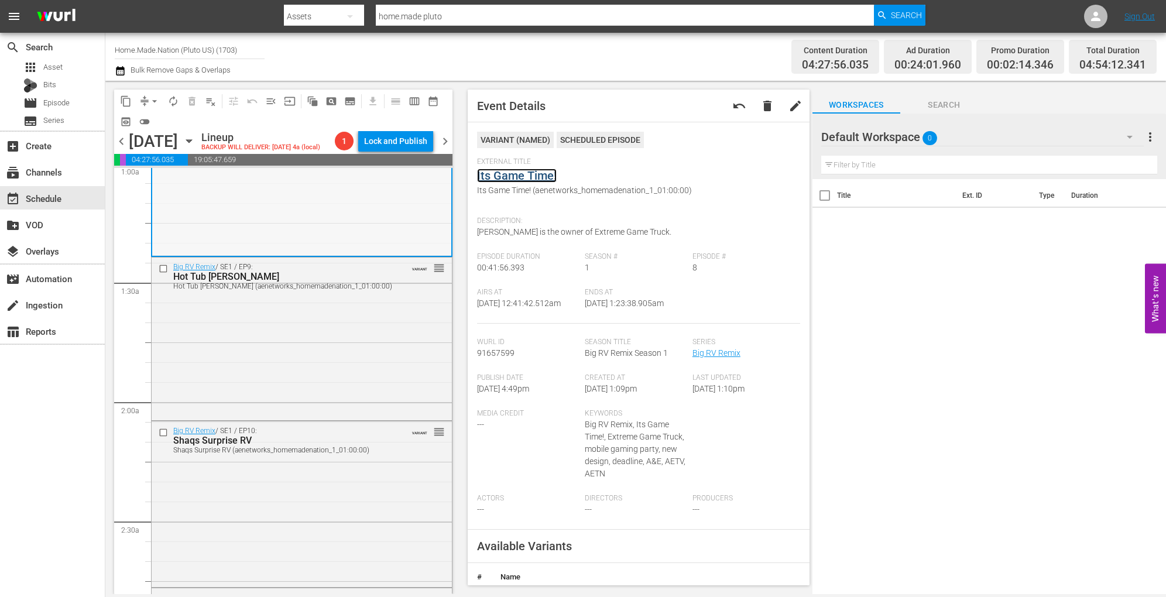
scroll to position [269, 0]
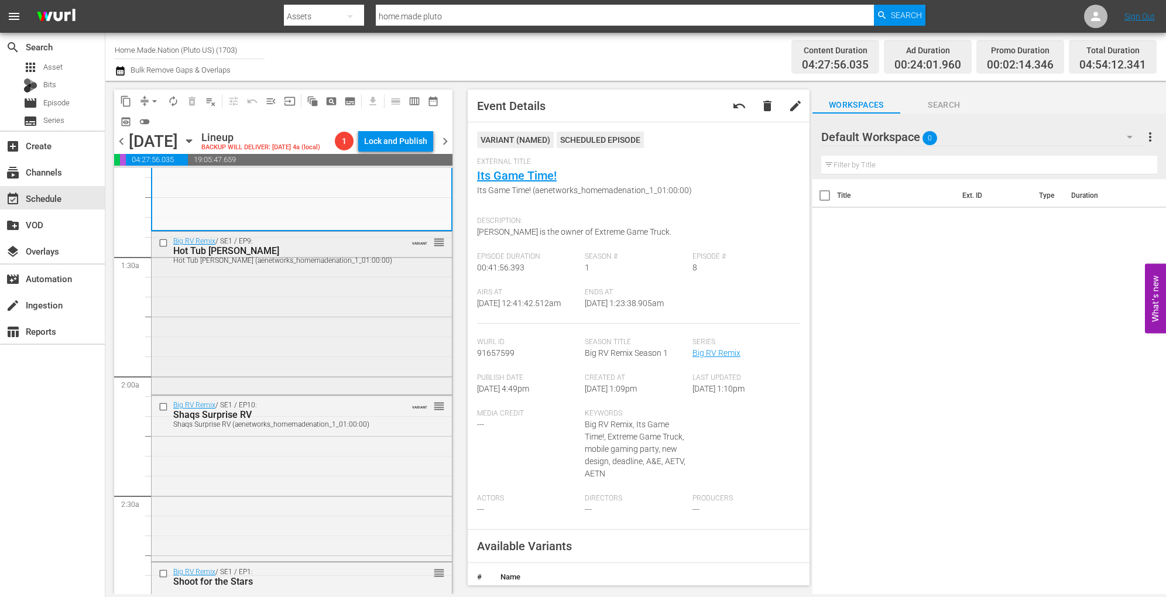
click at [333, 341] on div "Big RV Remix / SE1 / EP9: Hot Tub Tony Hot Tub Tony (aenetworks_homemadenation_…" at bounding box center [302, 312] width 300 height 160
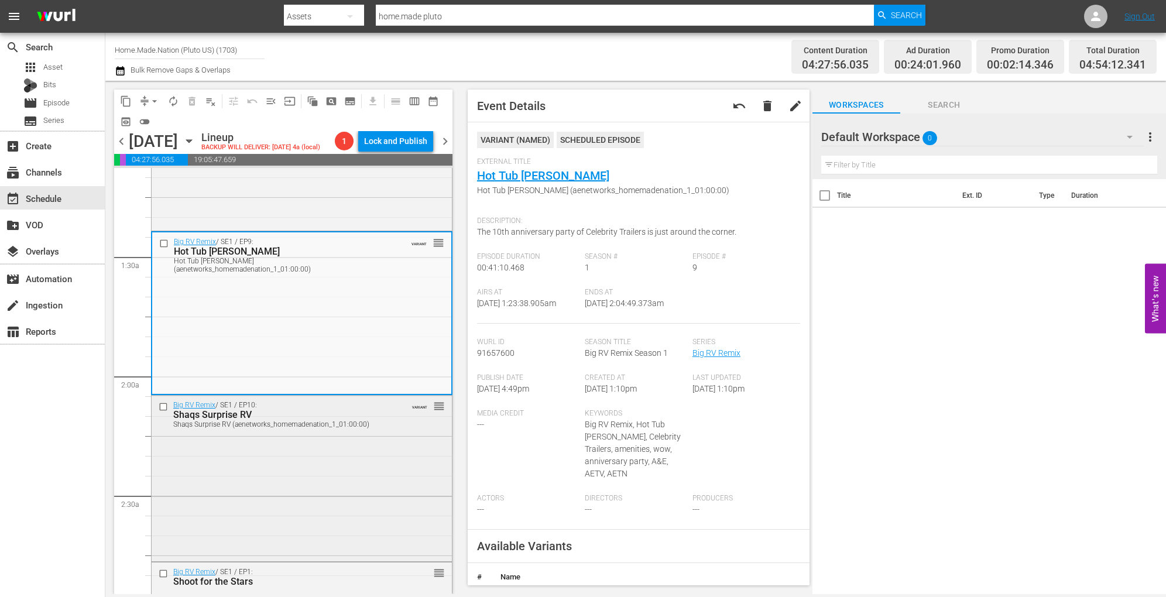
click at [371, 452] on div "Big RV Remix / SE1 / EP10: Shaqs Surprise RV Shaqs Surprise RV (aenetworks_home…" at bounding box center [302, 477] width 300 height 163
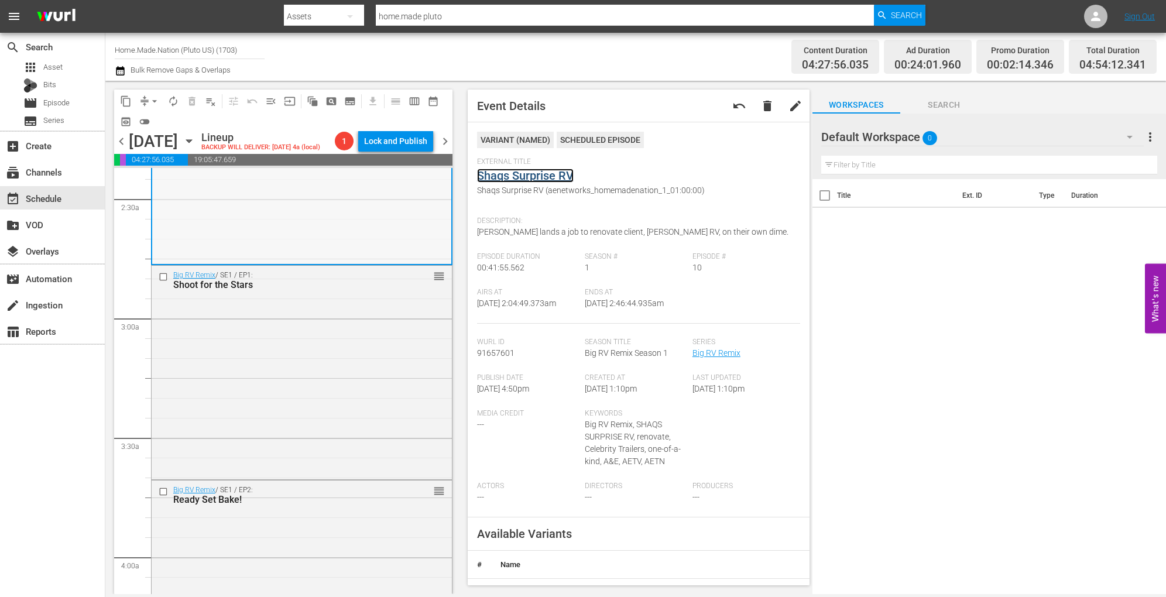
scroll to position [610, 0]
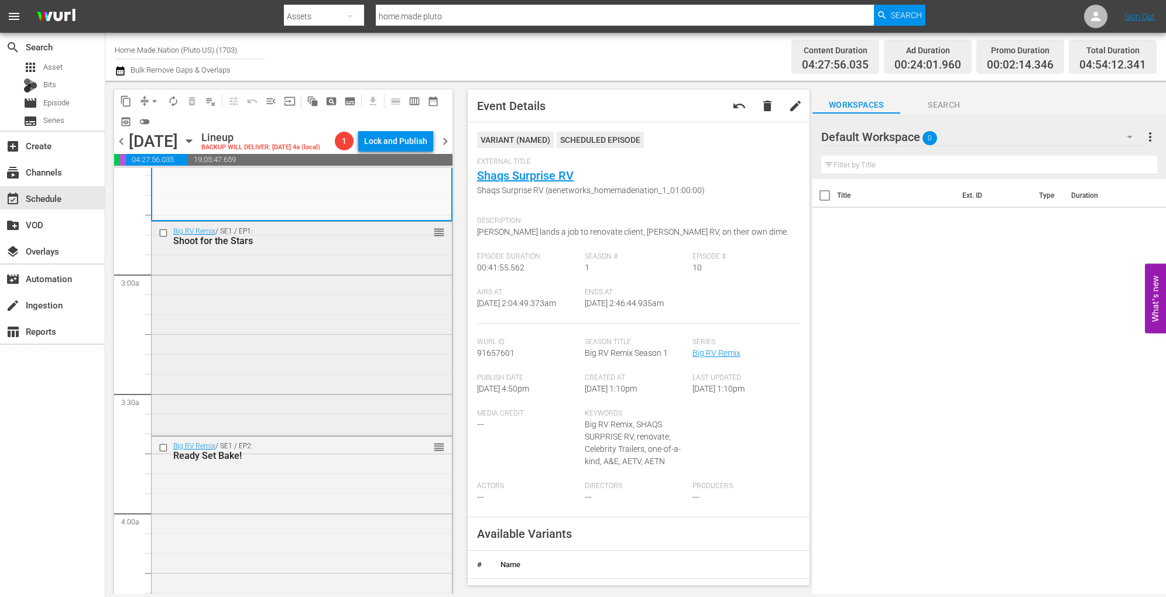
click at [330, 370] on div "Big RV Remix / SE1 / EP1: Shoot for the Stars reorder" at bounding box center [302, 327] width 300 height 211
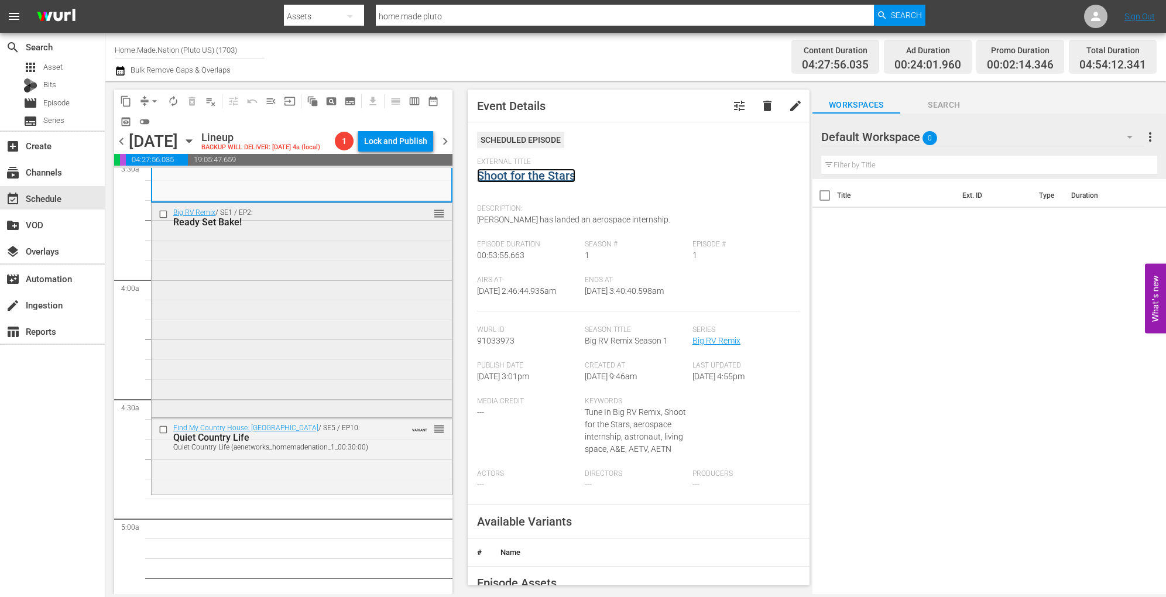
scroll to position [847, 0]
click at [313, 316] on div "Big RV Remix / SE1 / EP2: Ready Set Bake! reorder" at bounding box center [302, 306] width 300 height 212
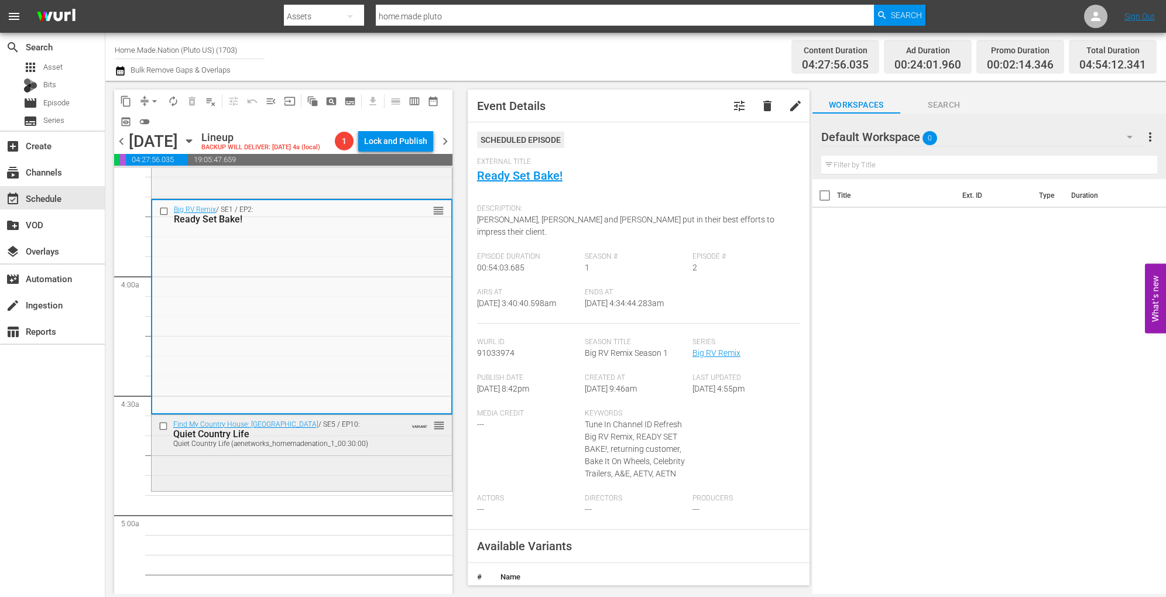
click at [382, 447] on div "Find My Country House: Australia / SE5 / EP10: Quiet Country Life Quiet Country…" at bounding box center [302, 433] width 300 height 37
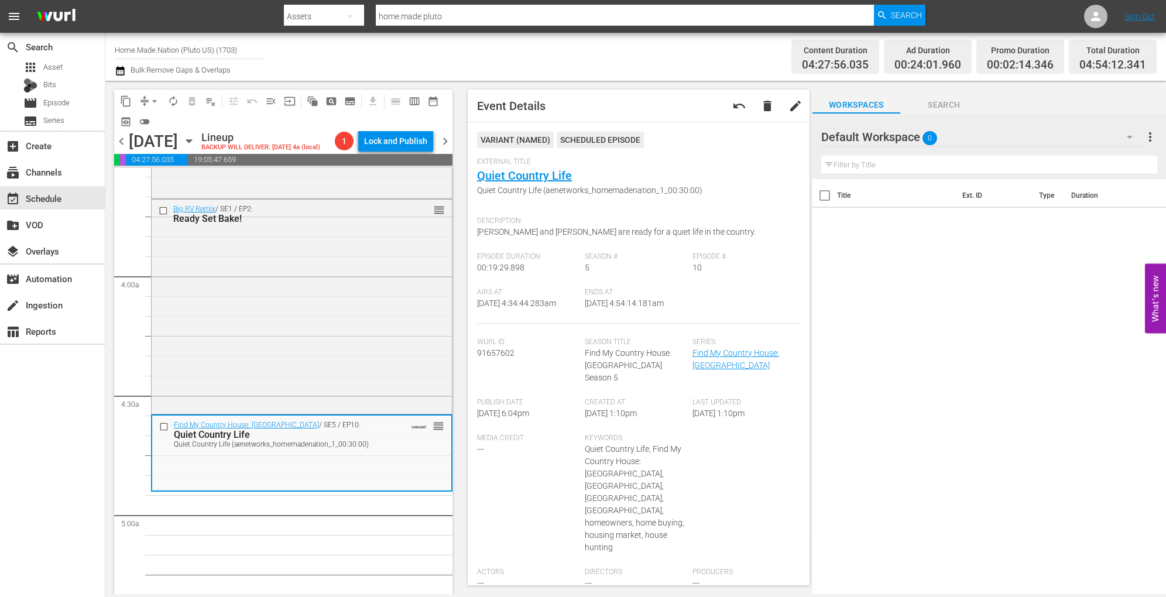
drag, startPoint x: 543, startPoint y: 314, endPoint x: 454, endPoint y: 146, distance: 189.9
click at [454, 146] on div "content_copy compress arrow_drop_down autorenew_outlined delete_forever_outline…" at bounding box center [635, 337] width 1061 height 513
click at [693, 169] on div "External Title Quiet Country Life Quiet Country Life (aenetworks_homemadenation…" at bounding box center [638, 183] width 323 height 53
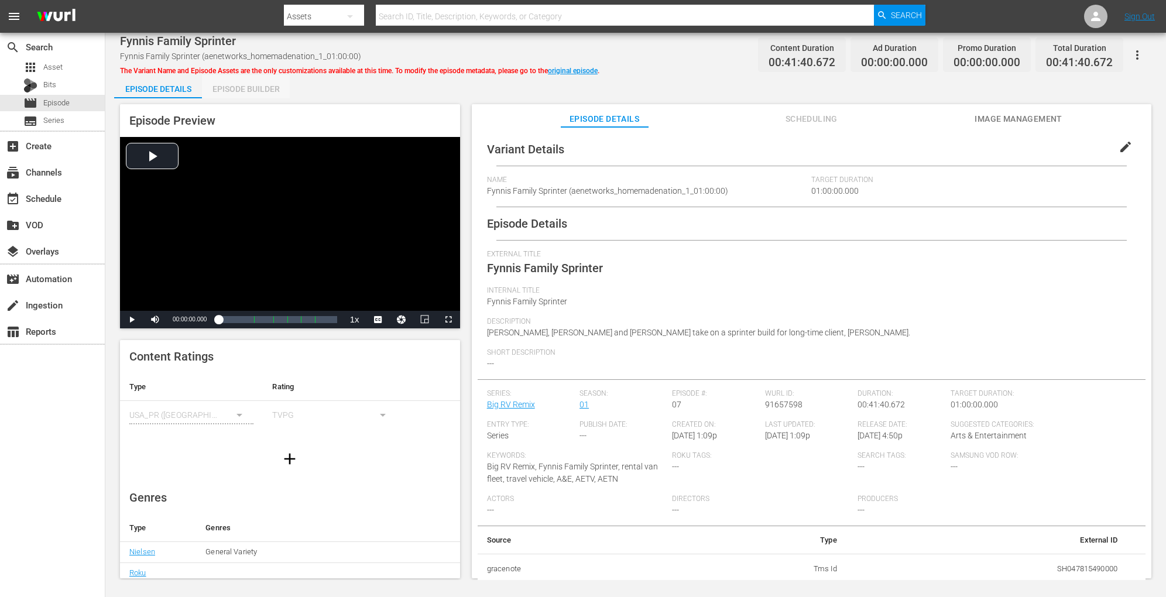
click at [244, 93] on div "Episode Builder" at bounding box center [246, 89] width 88 height 28
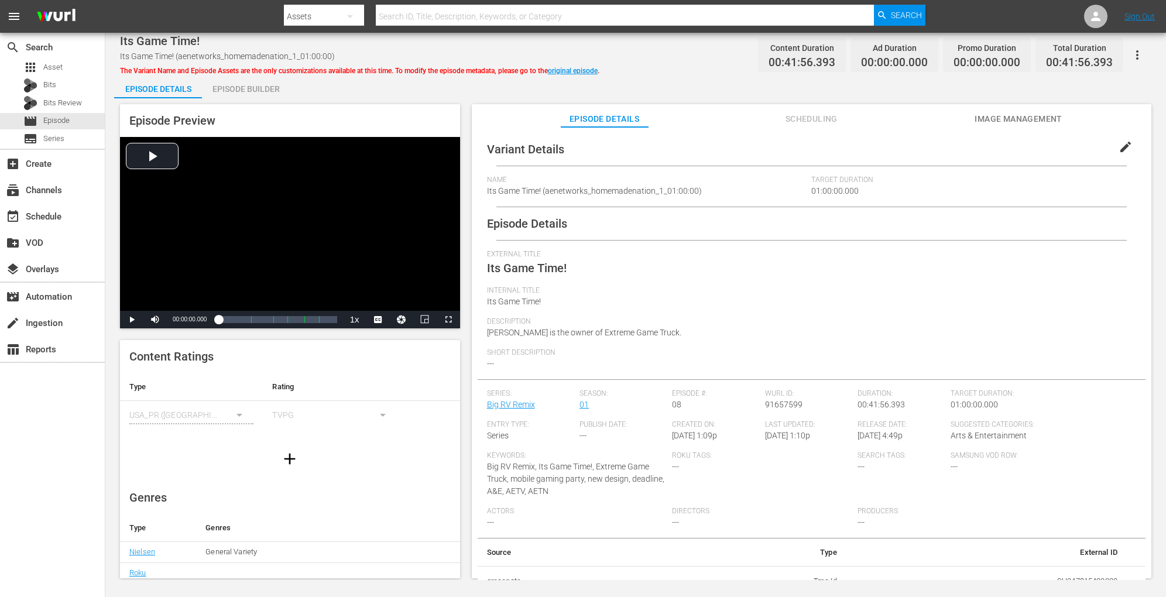
click at [271, 95] on div "Episode Builder" at bounding box center [246, 89] width 88 height 28
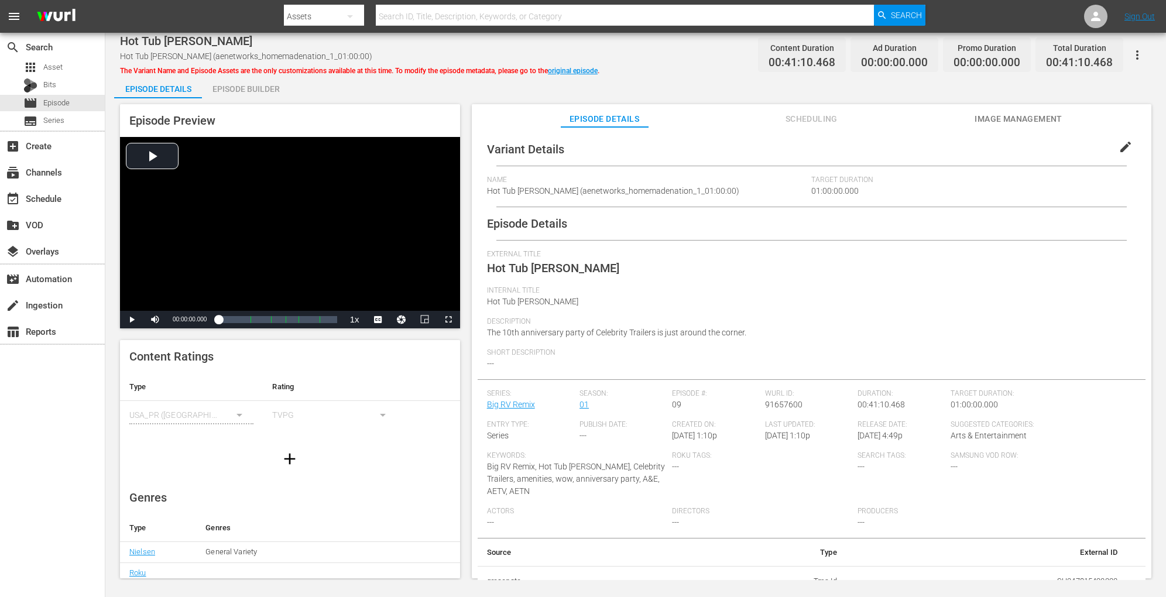
click at [287, 90] on div "Episode Builder" at bounding box center [246, 89] width 88 height 28
click at [267, 86] on div "Episode Builder" at bounding box center [246, 89] width 88 height 28
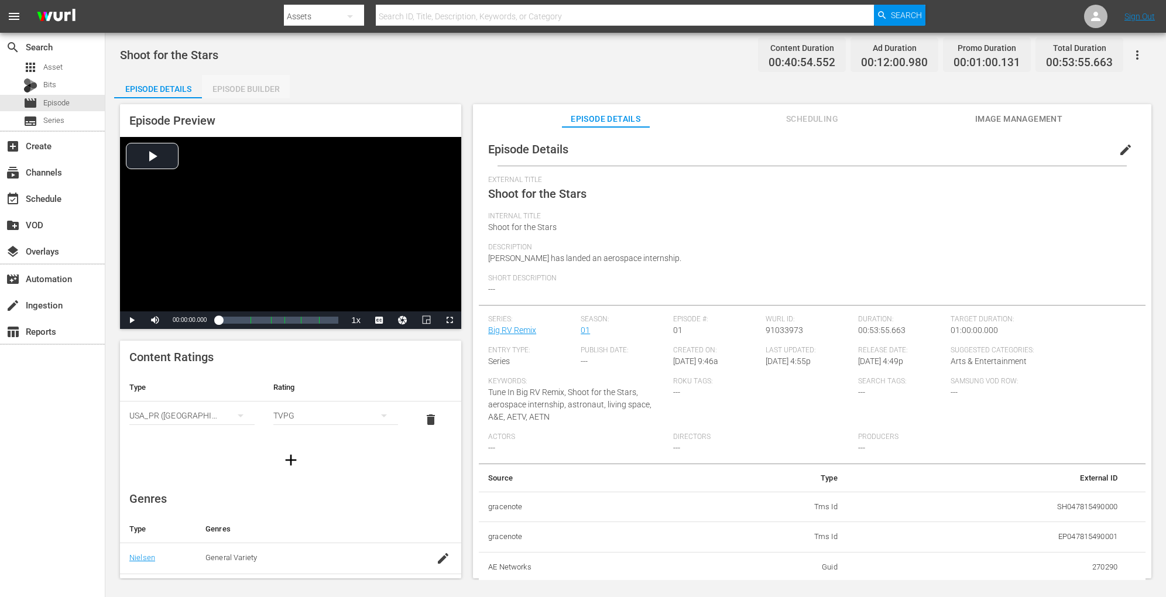
click at [255, 95] on div "Episode Builder" at bounding box center [246, 89] width 88 height 28
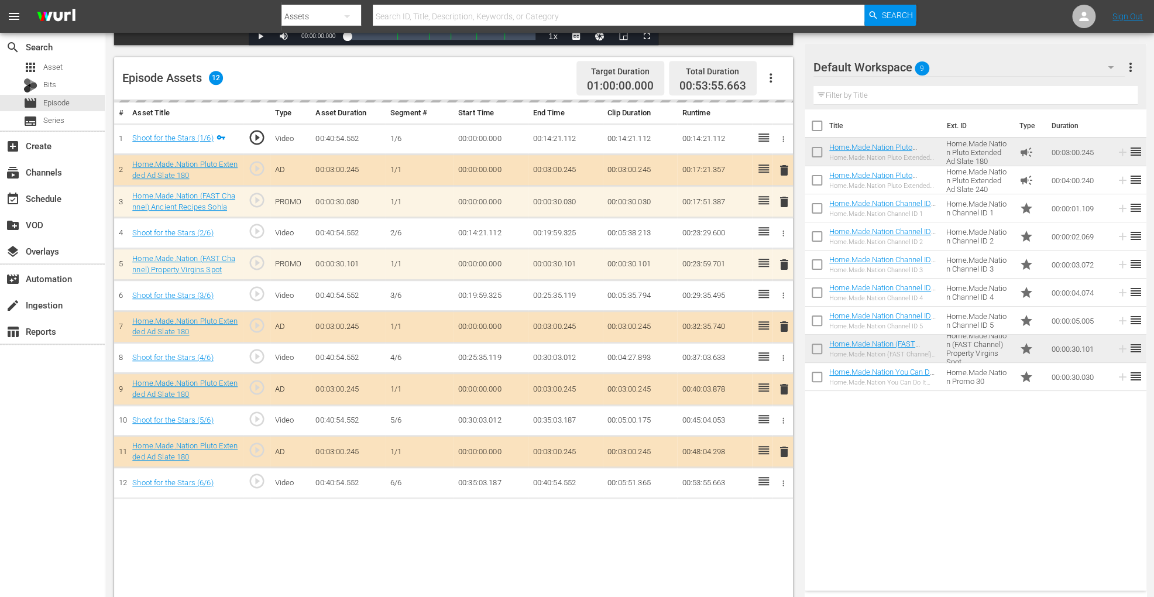
scroll to position [292, 0]
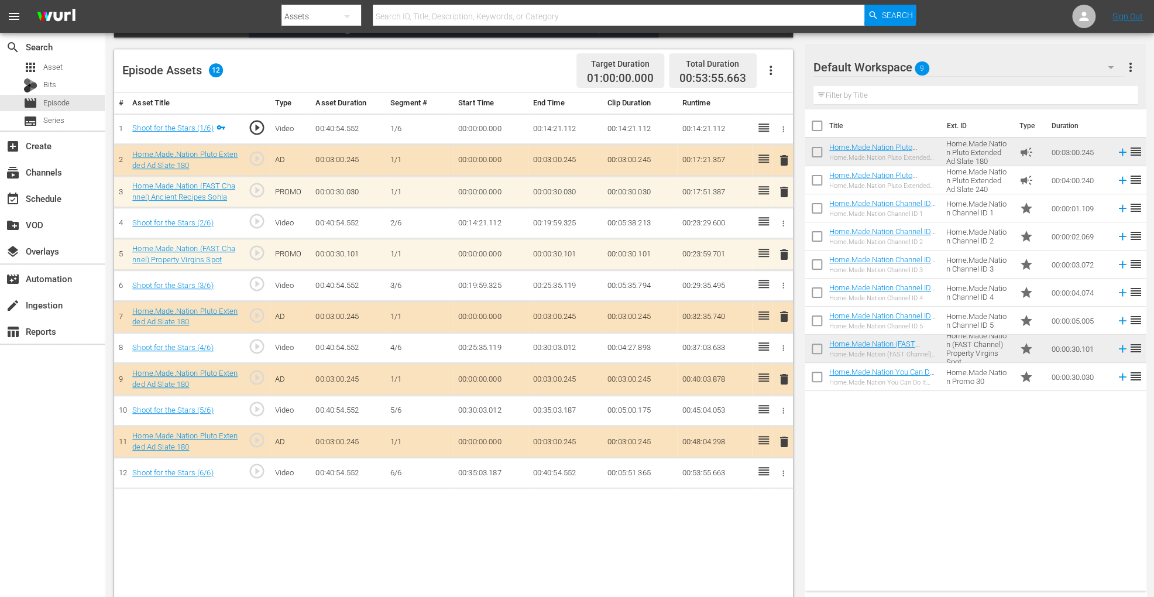
click at [773, 63] on icon "button" at bounding box center [771, 70] width 14 height 14
click at [787, 97] on div "Clear Ads" at bounding box center [806, 102] width 80 height 28
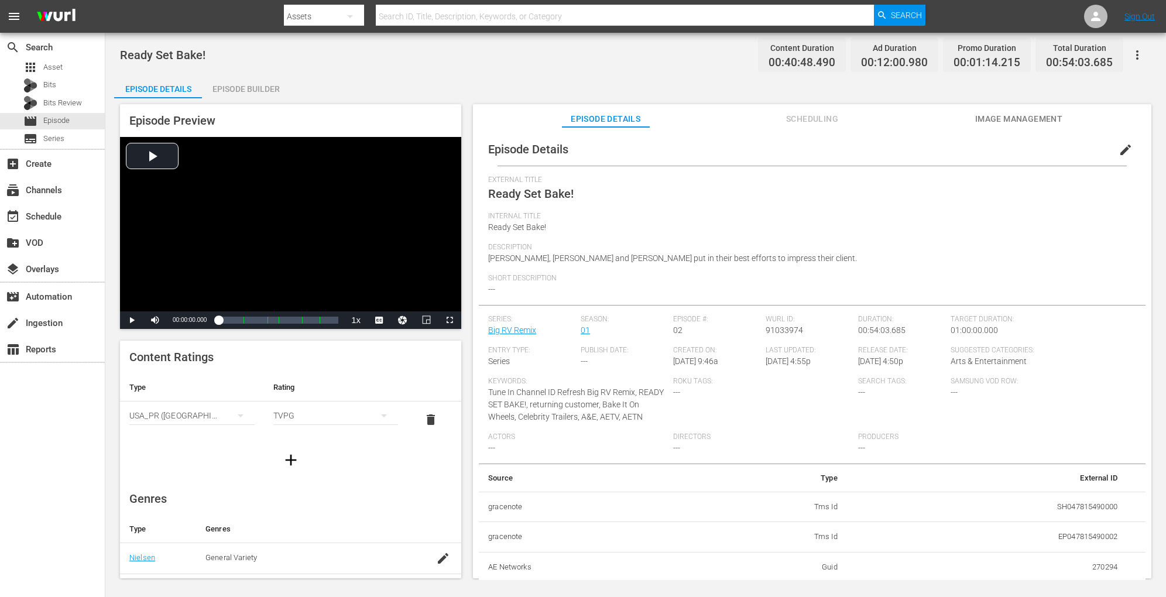
click at [285, 92] on div "Episode Builder" at bounding box center [246, 89] width 88 height 28
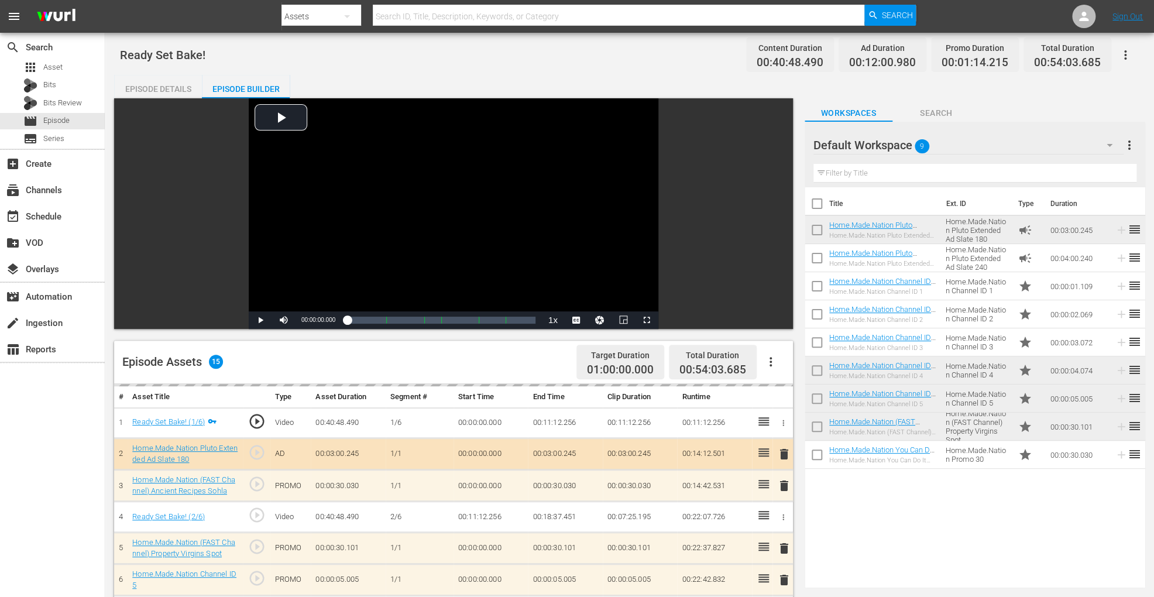
scroll to position [304, 0]
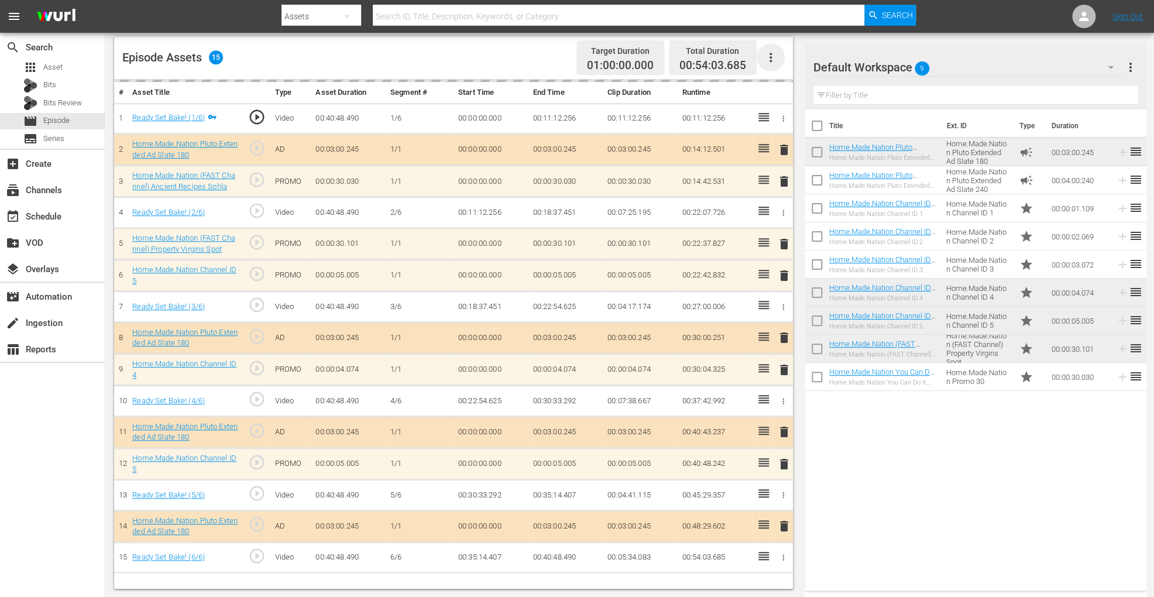
click at [773, 56] on icon "button" at bounding box center [771, 57] width 14 height 14
